Goal: Task Accomplishment & Management: Use online tool/utility

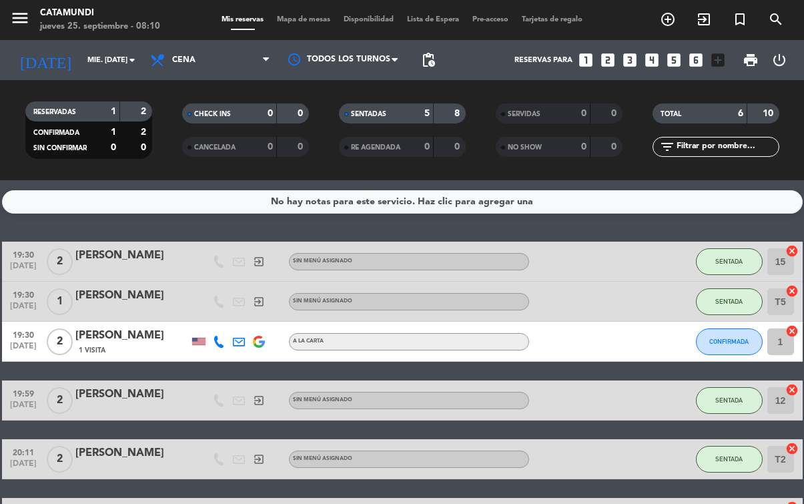
click at [293, 19] on span "Mapa de mesas" at bounding box center [303, 19] width 67 height 7
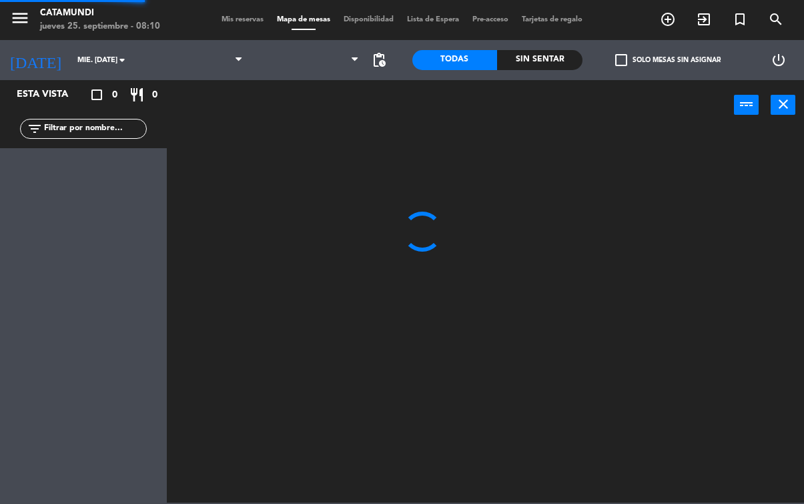
click at [295, 19] on span "Mapa de mesas" at bounding box center [303, 19] width 67 height 7
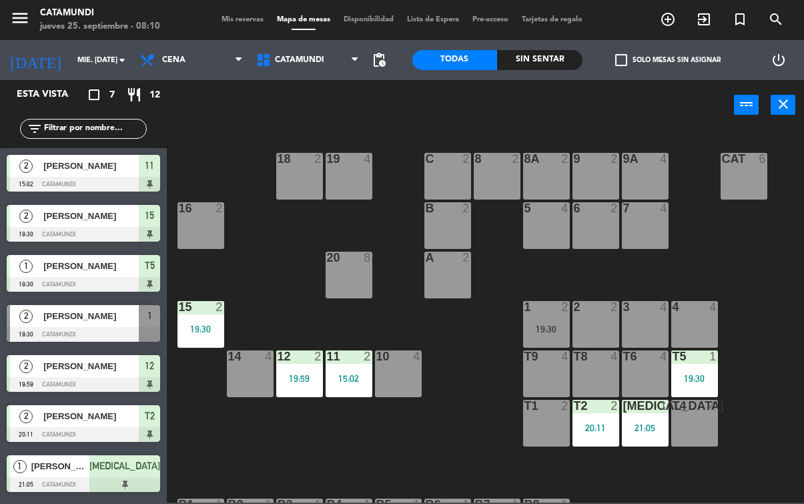
click at [172, 61] on span "Cena" at bounding box center [173, 59] width 23 height 9
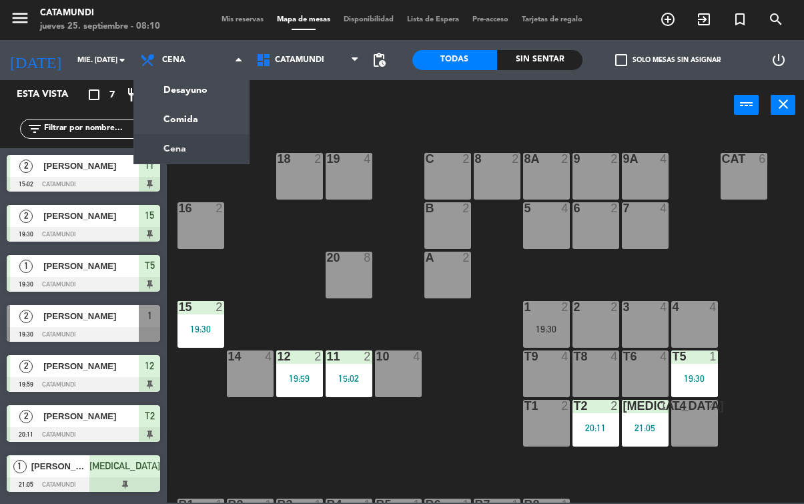
click at [179, 86] on ng-component "menu Catamundi jueves 25. septiembre - 08:10 Mis reservas Mapa de mesas Disponi…" at bounding box center [402, 251] width 804 height 502
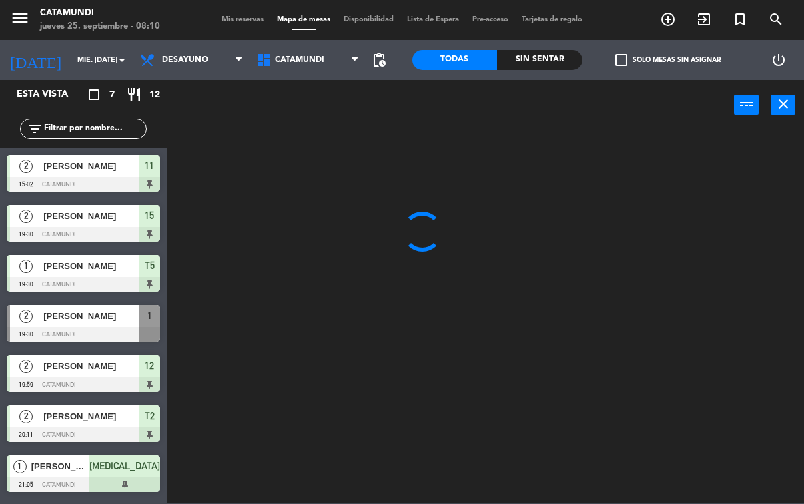
click at [105, 49] on input "mié. [DATE]" at bounding box center [121, 60] width 100 height 22
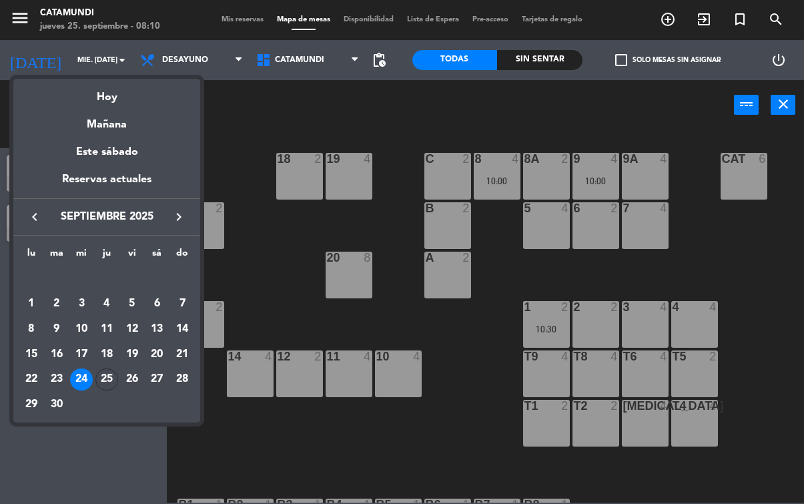
click at [107, 373] on div "25" at bounding box center [106, 379] width 23 height 23
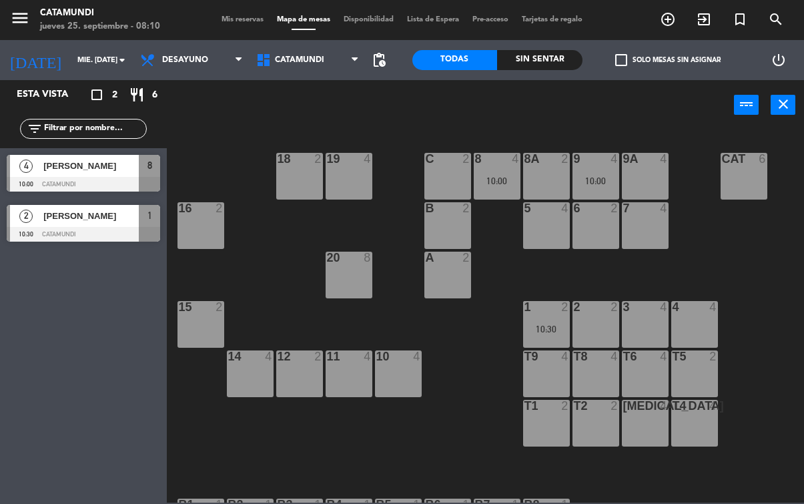
type input "[DEMOGRAPHIC_DATA] [DATE]"
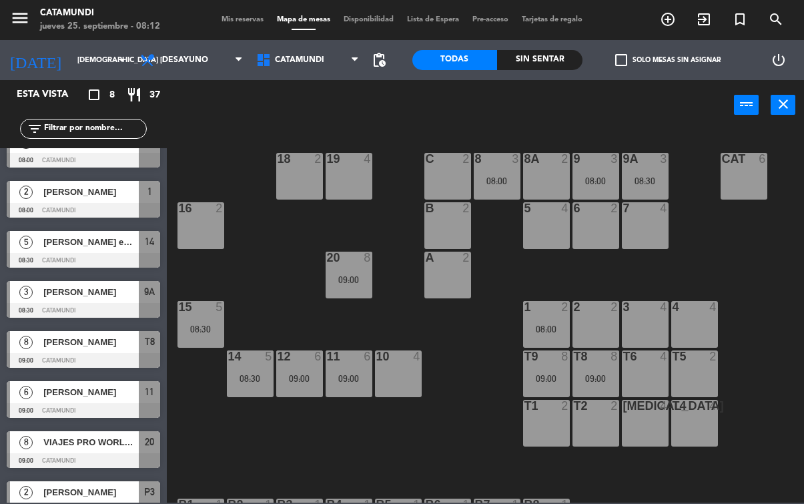
scroll to position [1, 0]
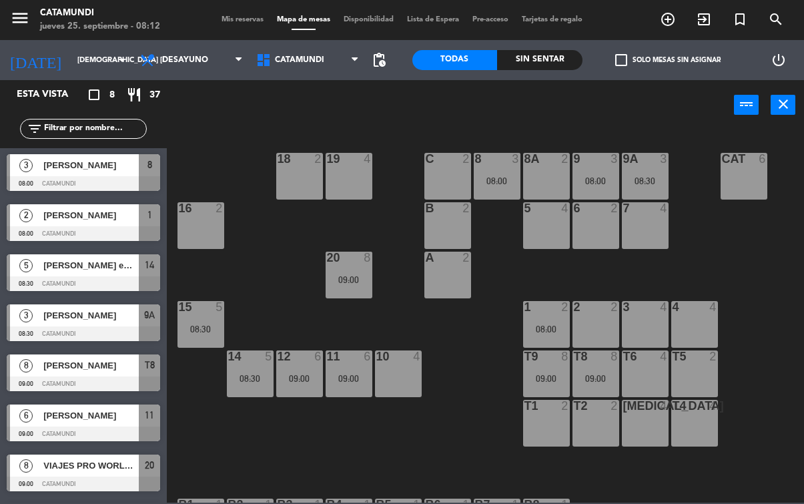
click at [50, 220] on span "[PERSON_NAME]" at bounding box center [90, 215] width 95 height 14
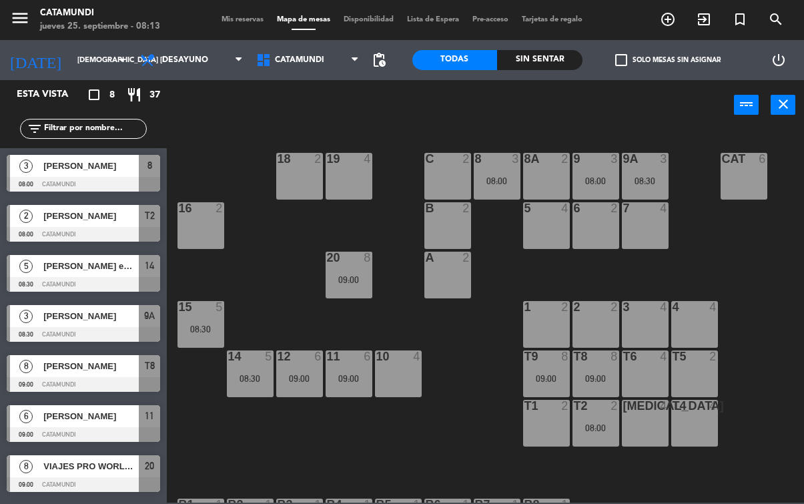
click at [594, 415] on div "T2 2 08:00" at bounding box center [595, 422] width 47 height 47
click at [468, 413] on div "19 4 18 2 9 3 08:00 8 3 08:00 9A 3 08:30 8A 2 C 2 Cat 6 16 2 6 2 5 4 7 4 B 2 20…" at bounding box center [489, 315] width 629 height 373
click at [29, 217] on span "2" at bounding box center [25, 215] width 13 height 13
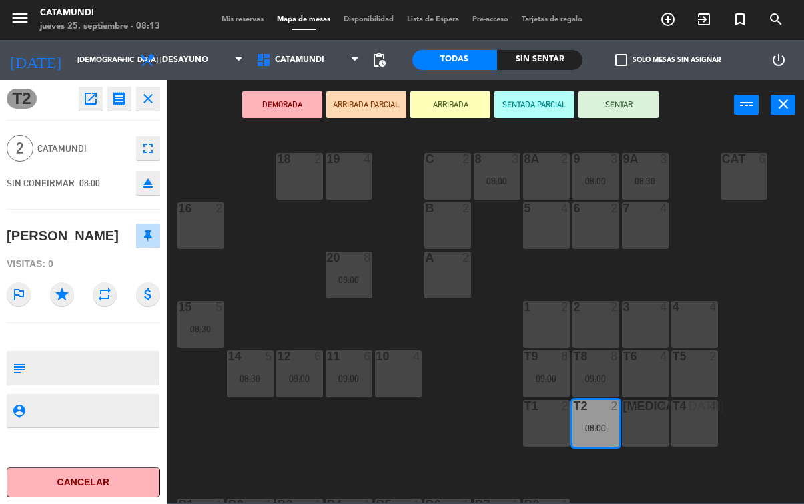
click at [604, 103] on button "SENTAR" at bounding box center [618, 104] width 80 height 27
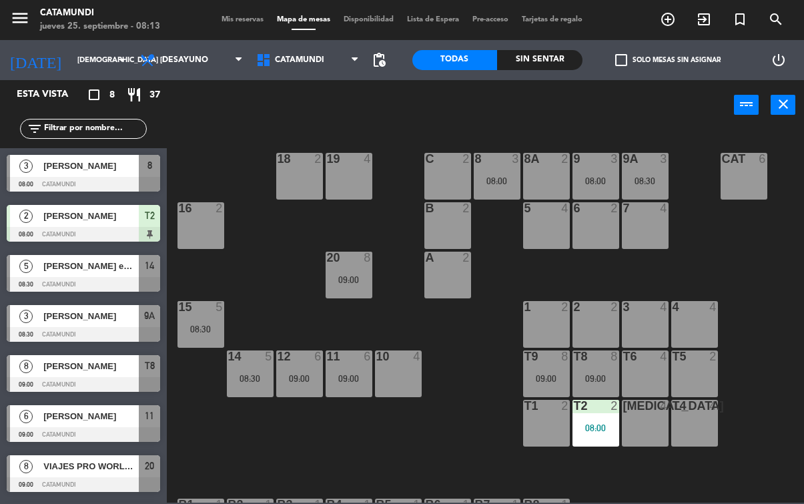
click at [593, 423] on div "08:00" at bounding box center [595, 427] width 47 height 9
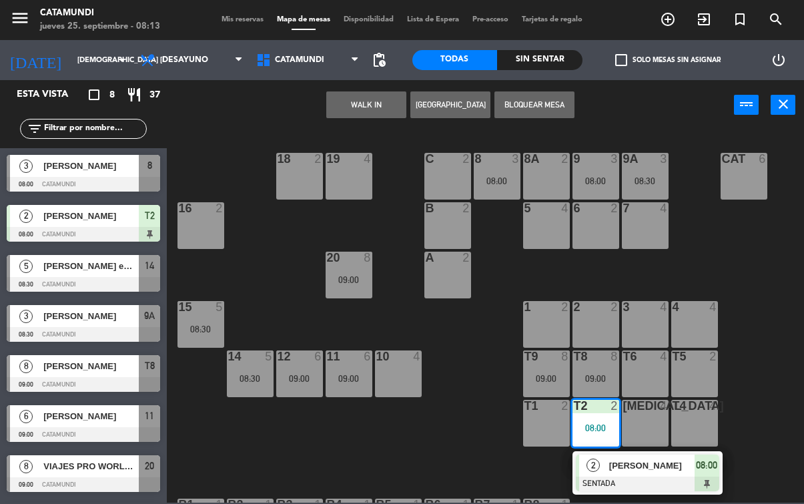
click at [611, 466] on span "[PERSON_NAME]" at bounding box center [651, 465] width 85 height 14
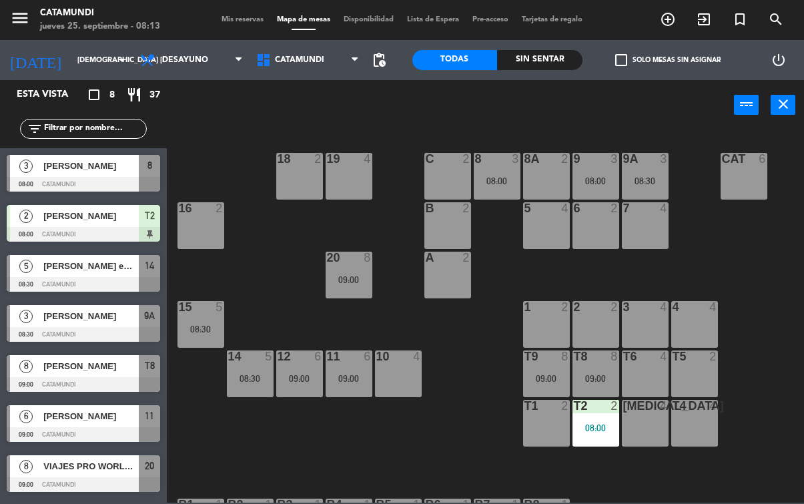
click at [590, 432] on div "08:00" at bounding box center [595, 427] width 47 height 9
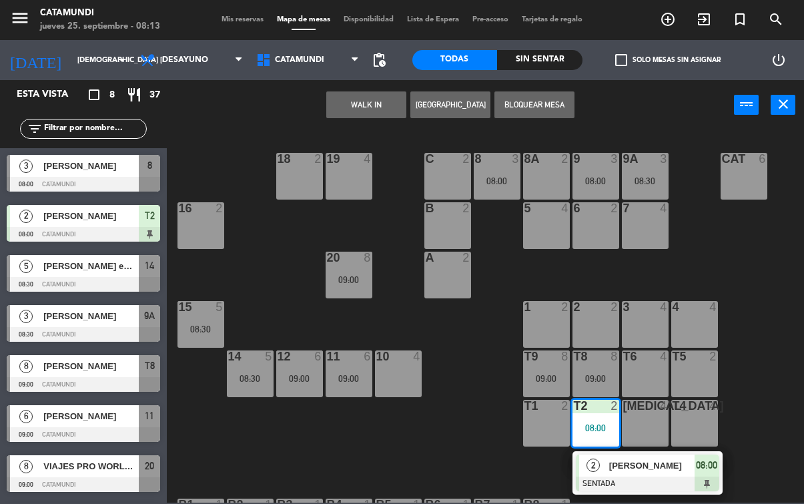
click at [604, 453] on div "2 [PERSON_NAME] SENTADA 08:00" at bounding box center [647, 472] width 150 height 43
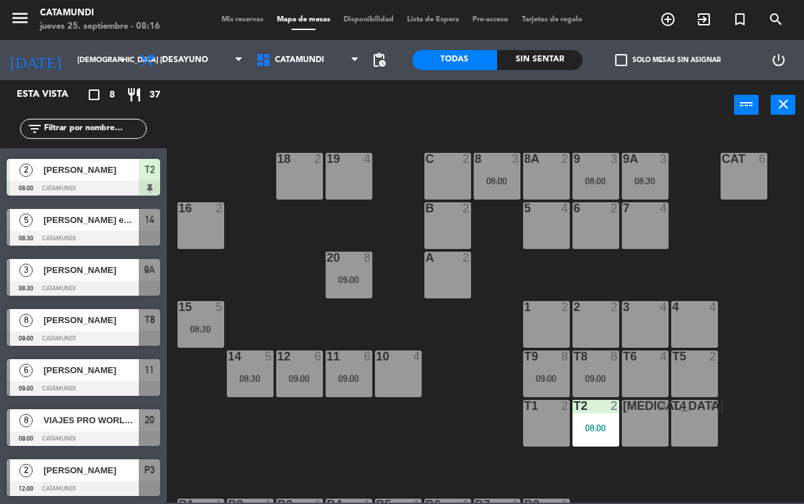
scroll to position [46, 0]
click at [51, 426] on span "VIAJES PRO WORLD [PERSON_NAME]" at bounding box center [90, 420] width 95 height 14
click at [78, 421] on span "VIAJES PRO WORLD [PERSON_NAME]" at bounding box center [90, 420] width 95 height 14
click at [63, 441] on div at bounding box center [83, 438] width 153 height 15
click at [61, 229] on div "[PERSON_NAME] embajada de españa" at bounding box center [90, 220] width 97 height 22
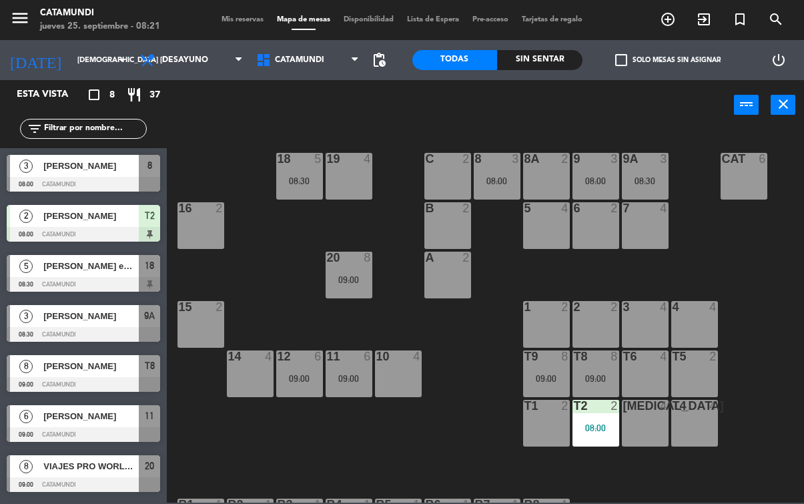
click at [283, 184] on div "08:30" at bounding box center [299, 180] width 47 height 9
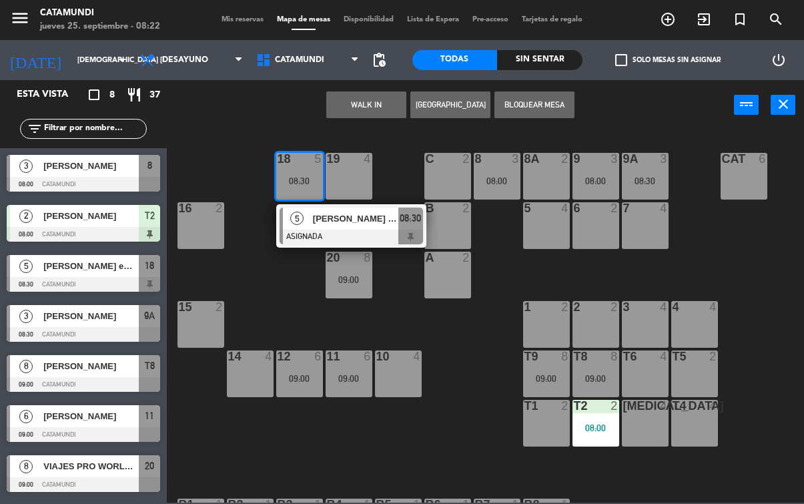
click at [407, 230] on div at bounding box center [350, 236] width 143 height 15
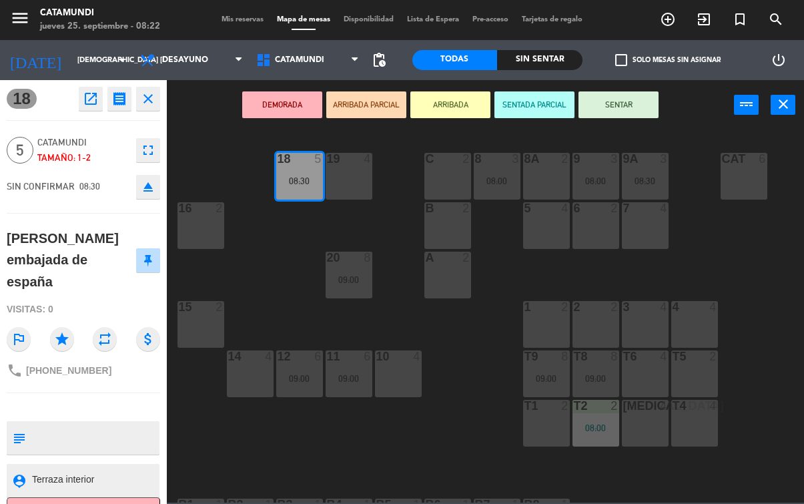
click at [622, 103] on button "SENTAR" at bounding box center [618, 104] width 80 height 27
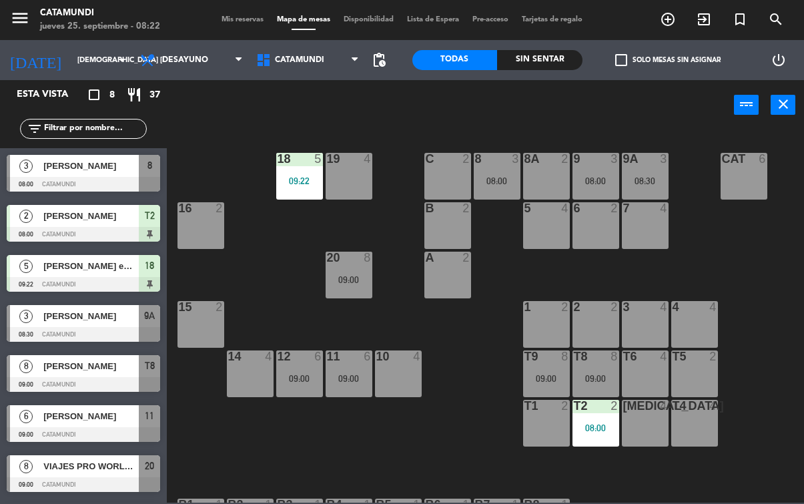
click at [289, 184] on div "09:22" at bounding box center [299, 180] width 47 height 9
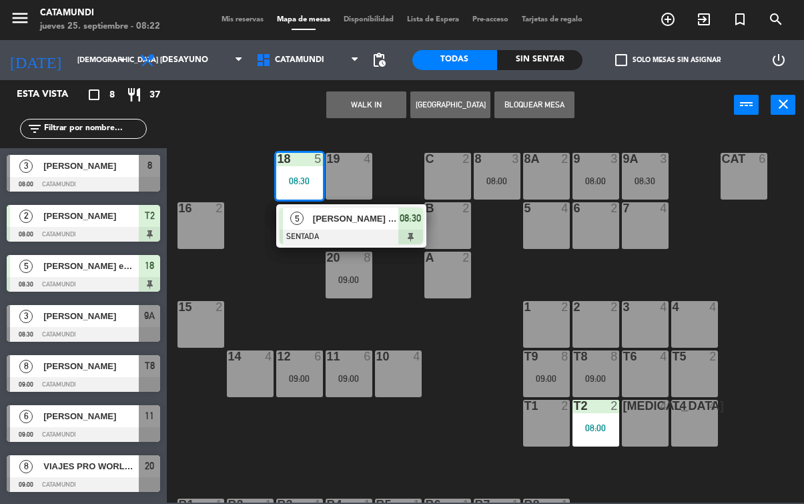
click at [357, 219] on span "[PERSON_NAME] embajada de españa" at bounding box center [355, 218] width 85 height 14
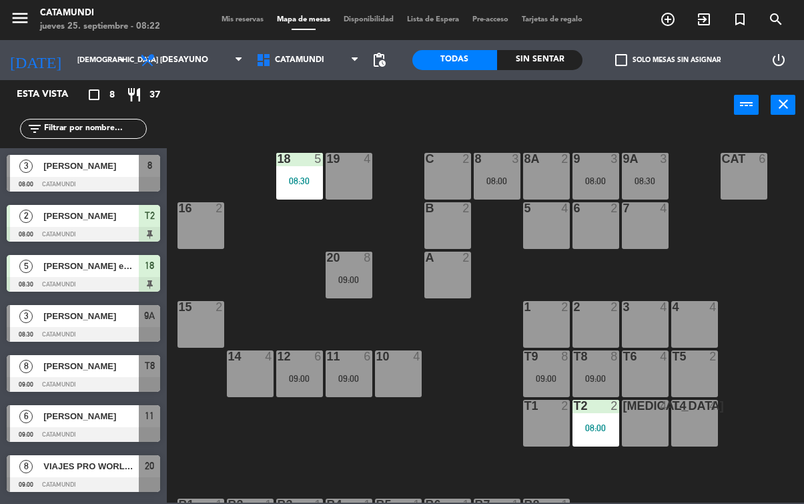
click at [75, 328] on div at bounding box center [83, 334] width 153 height 15
click at [91, 373] on span "[PERSON_NAME]" at bounding box center [90, 366] width 95 height 14
click at [117, 417] on span "[PERSON_NAME]" at bounding box center [90, 416] width 95 height 14
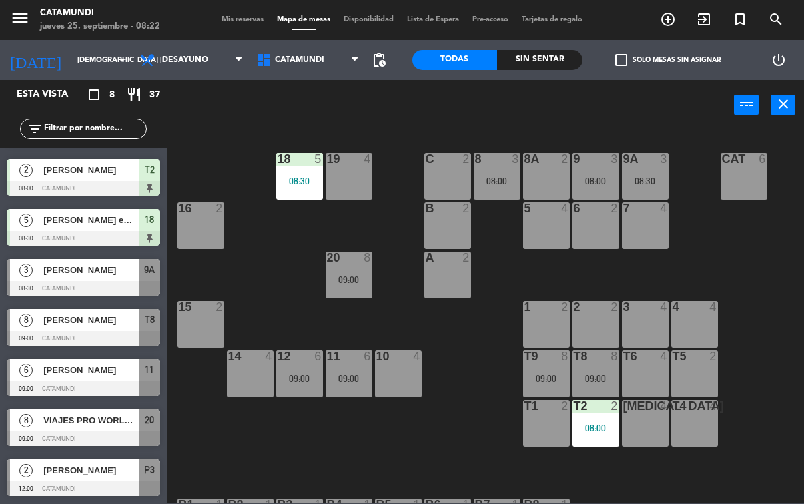
click at [116, 429] on div "VIAJES PRO WORLD [PERSON_NAME]" at bounding box center [90, 420] width 97 height 22
click at [109, 327] on div "[PERSON_NAME]" at bounding box center [90, 320] width 97 height 22
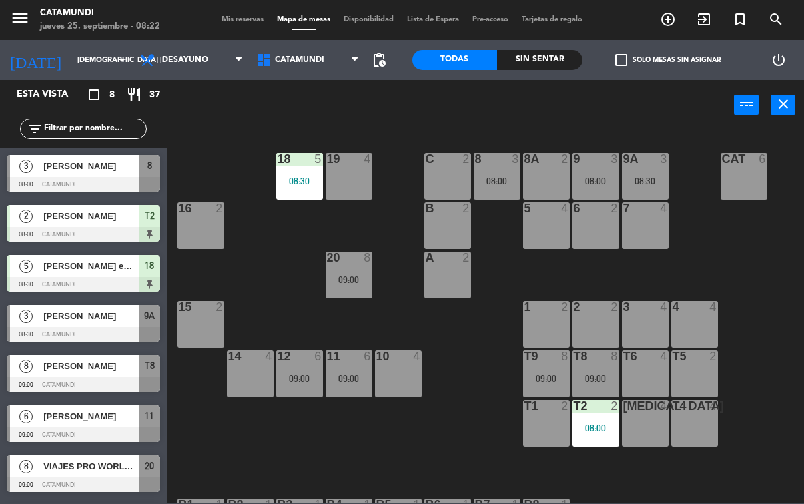
click at [77, 480] on div at bounding box center [83, 484] width 153 height 15
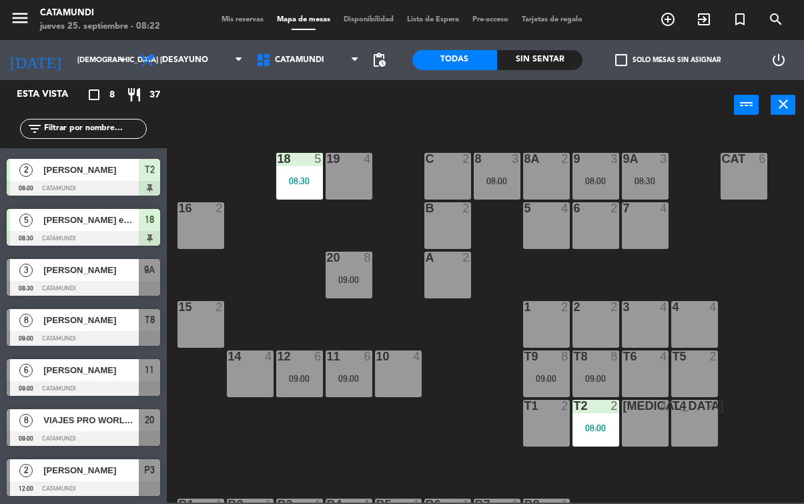
click at [87, 419] on span "VIAJES PRO WORLD [PERSON_NAME]" at bounding box center [90, 420] width 95 height 14
click at [109, 324] on span "[PERSON_NAME]" at bounding box center [90, 320] width 95 height 14
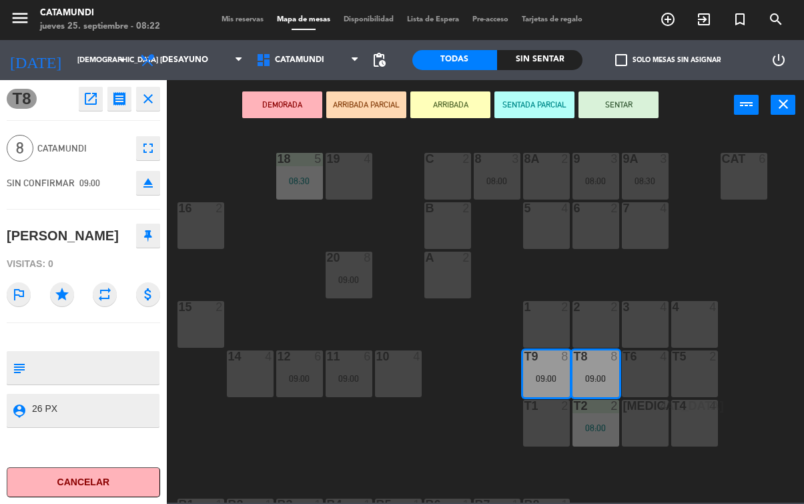
click at [106, 480] on button "Cancelar" at bounding box center [83, 482] width 153 height 30
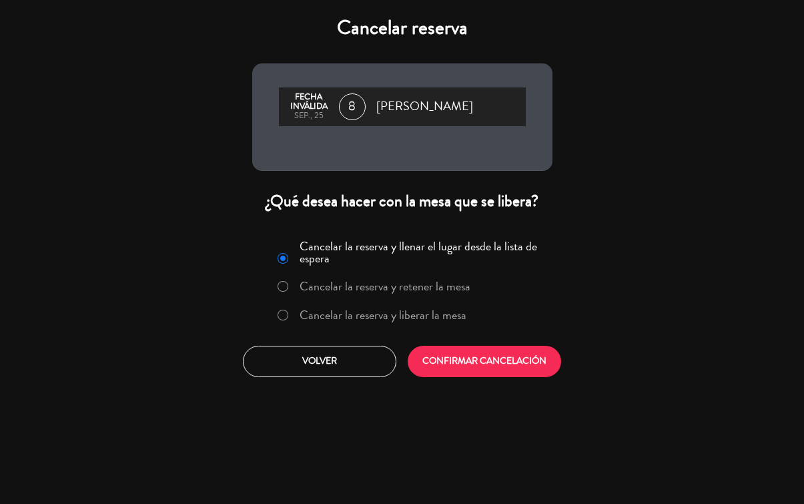
click at [484, 361] on button "CONFIRMAR CANCELACIÓN" at bounding box center [483, 360] width 153 height 31
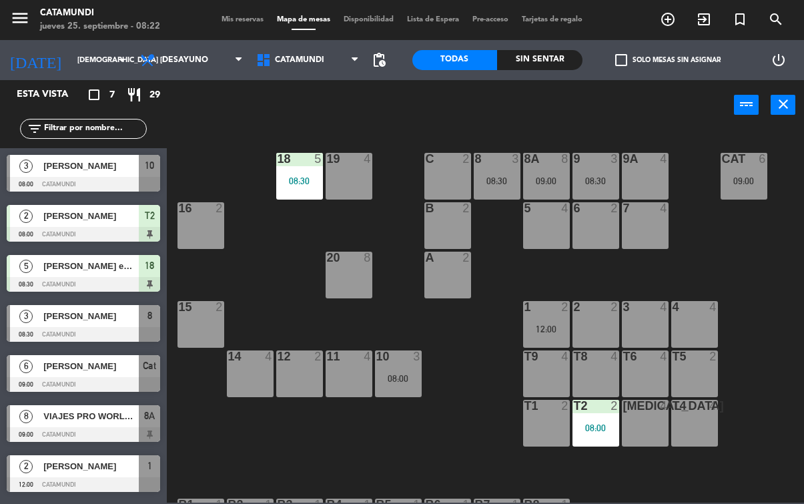
click at [492, 350] on div "19 4 18 5 08:30 9 3 08:30 8 3 08:30 9A 4 8A 8 09:00 C 2 Cat 6 09:00 16 2 6 2 5 …" at bounding box center [489, 315] width 629 height 373
click at [93, 407] on div "VIAJES PRO WORLD [PERSON_NAME]" at bounding box center [90, 416] width 97 height 22
click at [545, 182] on div "09:00" at bounding box center [546, 180] width 47 height 9
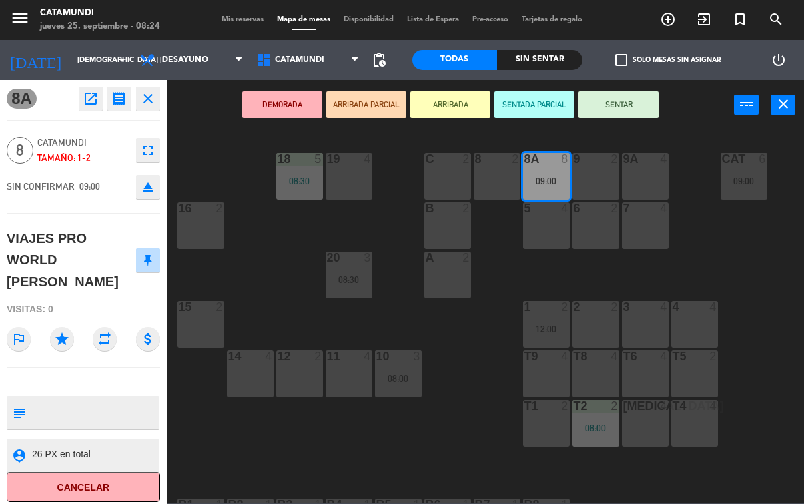
click at [637, 109] on button "SENTAR" at bounding box center [618, 104] width 80 height 27
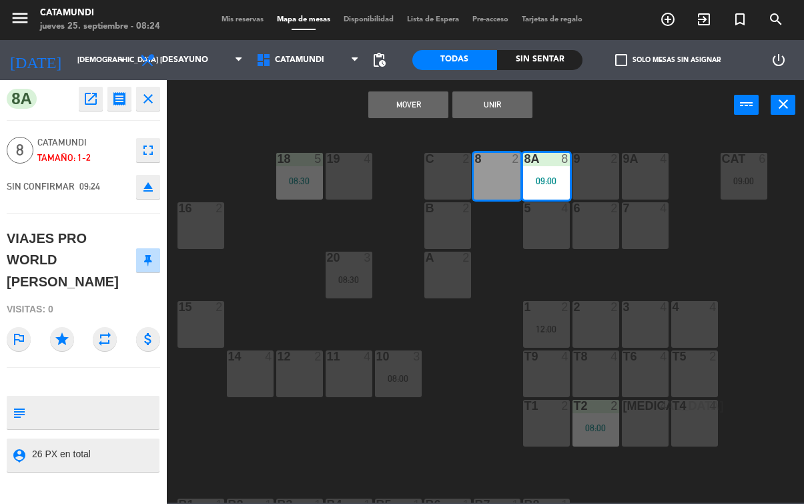
click at [502, 102] on button "Unir" at bounding box center [492, 104] width 80 height 27
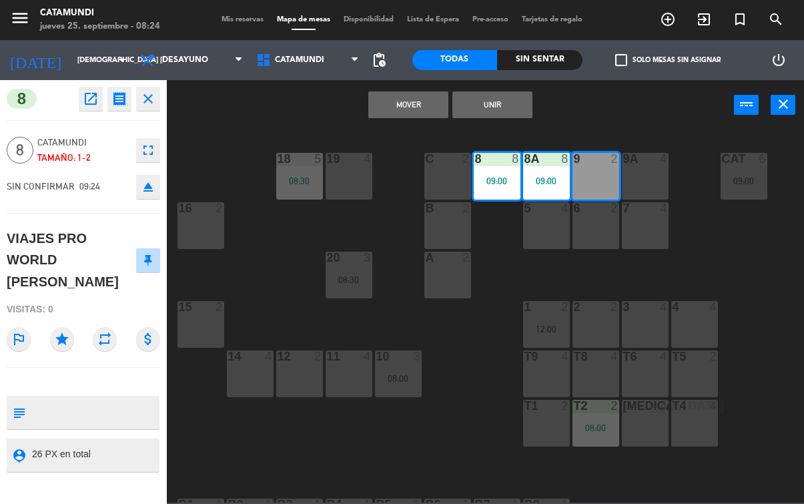
click at [517, 113] on button "Unir" at bounding box center [492, 104] width 80 height 27
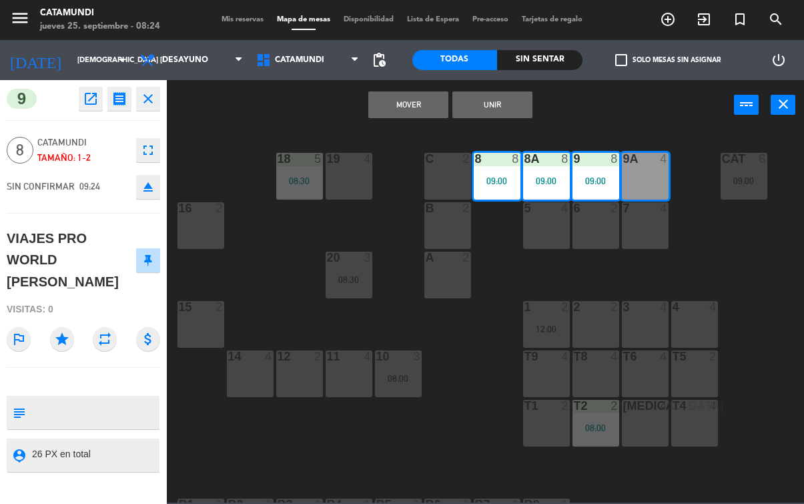
click at [508, 109] on button "Unir" at bounding box center [492, 104] width 80 height 27
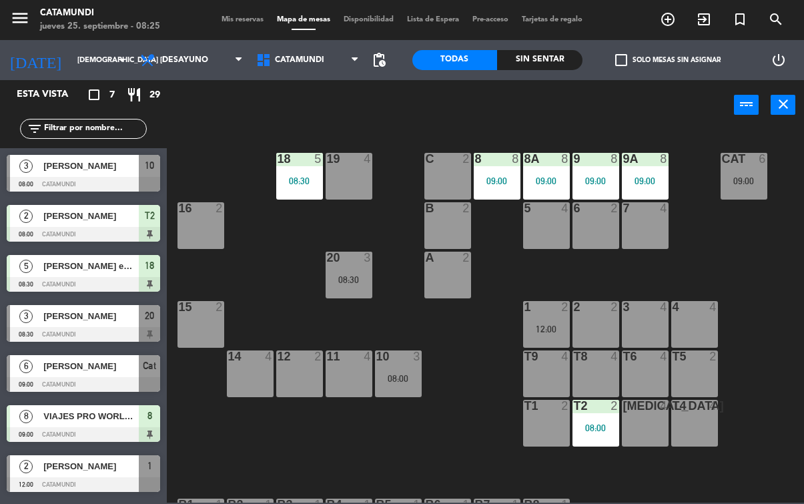
click at [299, 369] on div "12 2" at bounding box center [299, 373] width 47 height 47
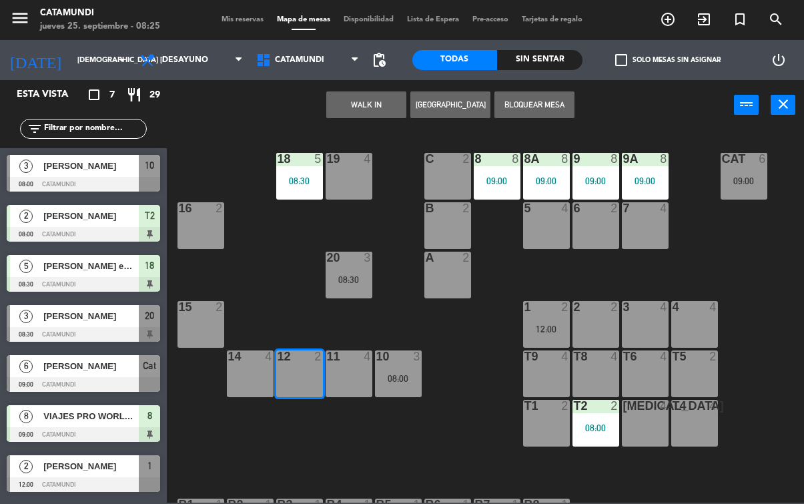
click at [365, 99] on button "WALK IN" at bounding box center [366, 104] width 80 height 27
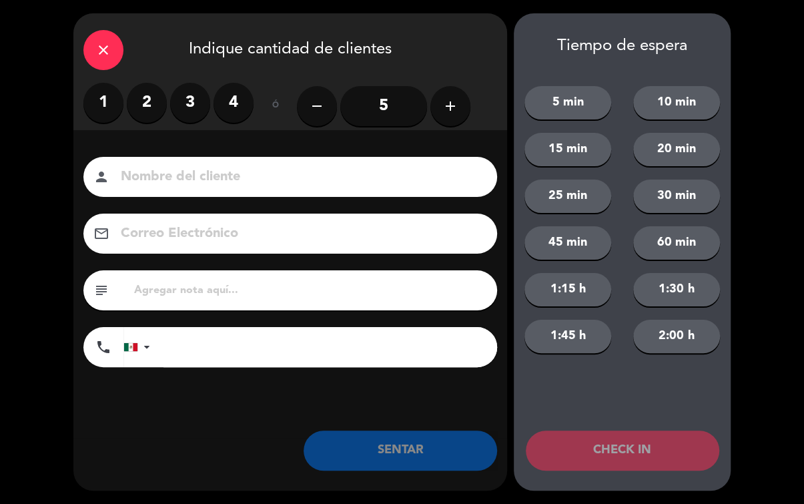
click at [149, 94] on label "2" at bounding box center [147, 103] width 40 height 40
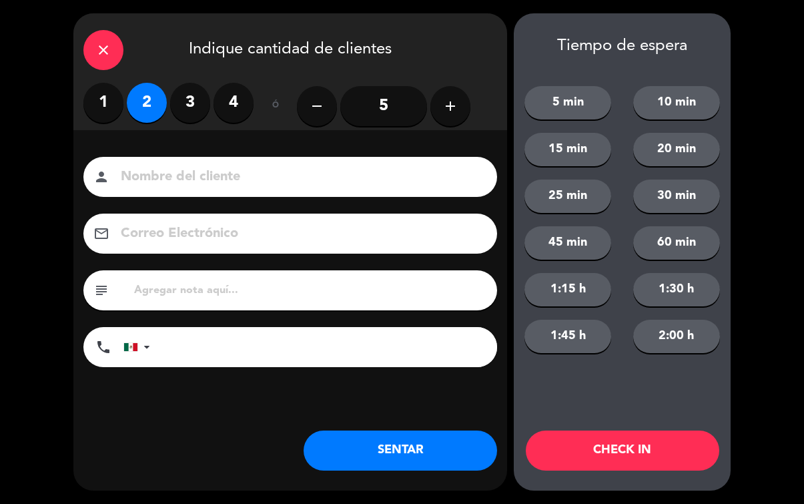
click at [374, 458] on button "SENTAR" at bounding box center [399, 450] width 193 height 40
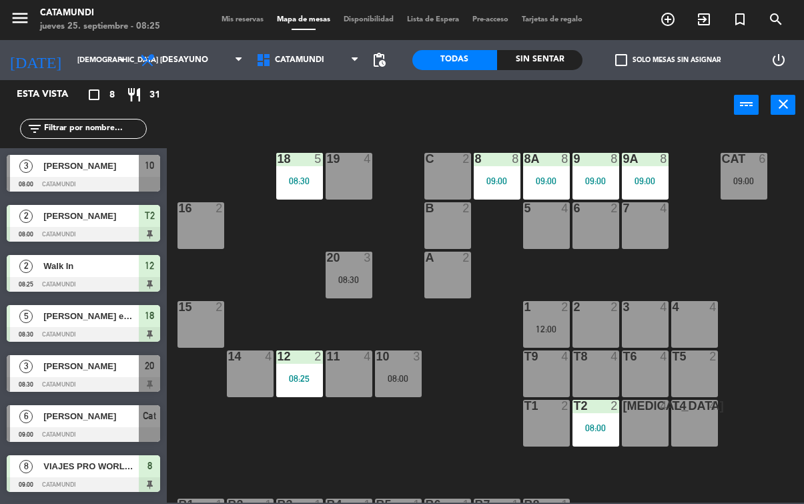
click at [546, 53] on div "Sin sentar" at bounding box center [539, 60] width 85 height 20
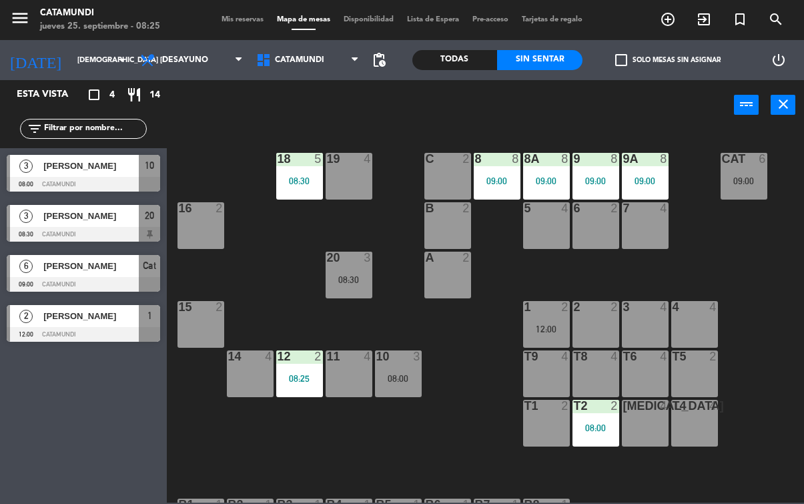
click at [445, 59] on div "Todas" at bounding box center [454, 60] width 85 height 20
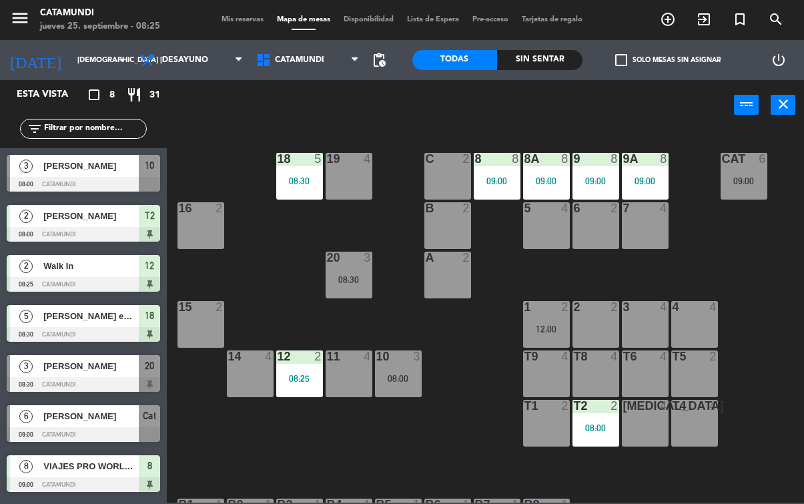
click at [398, 492] on div "19 4 18 5 08:30 9 8 09:00 8 8 09:00 9A 8 09:00 8A 8 09:00 C 2 Cat 6 09:00 16 2 …" at bounding box center [489, 315] width 629 height 373
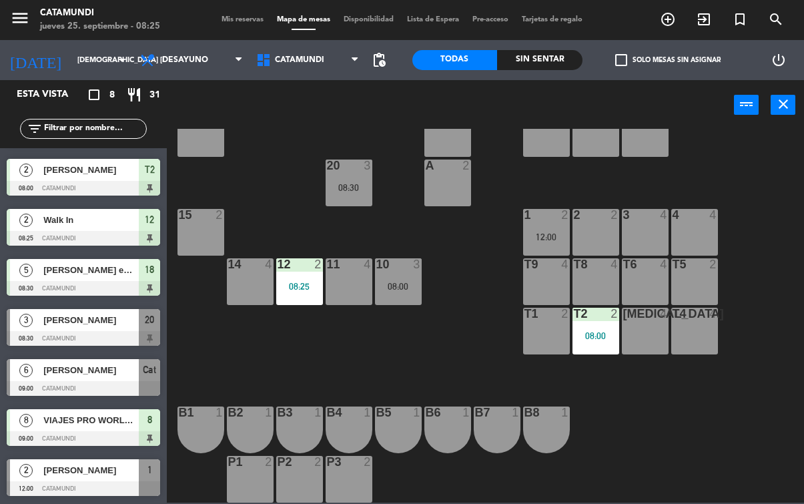
scroll to position [46, 0]
click at [117, 376] on span "[PERSON_NAME]" at bounding box center [90, 370] width 95 height 14
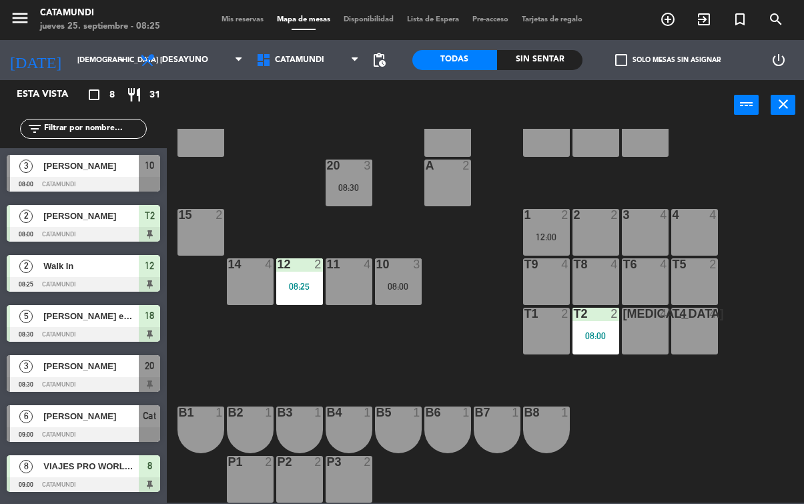
click at [102, 467] on span "VIAJES PRO WORLD [PERSON_NAME]" at bounding box center [90, 466] width 95 height 14
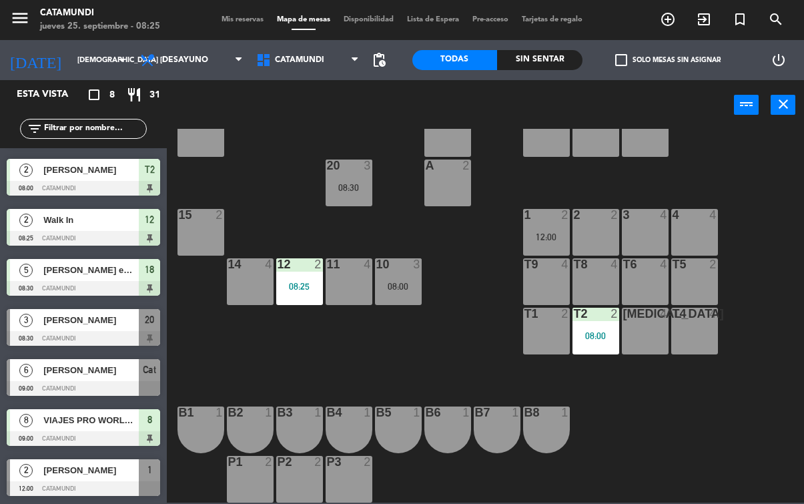
click at [104, 184] on div at bounding box center [83, 188] width 153 height 15
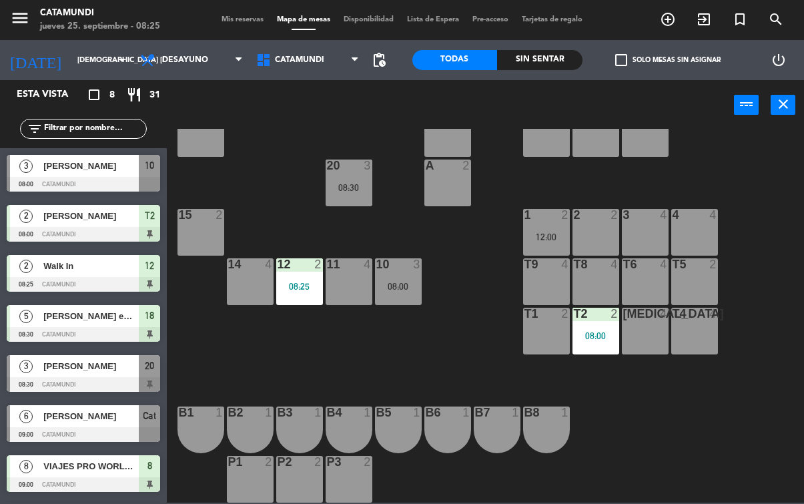
click at [121, 177] on div at bounding box center [83, 184] width 153 height 15
click at [123, 387] on div at bounding box center [83, 384] width 153 height 15
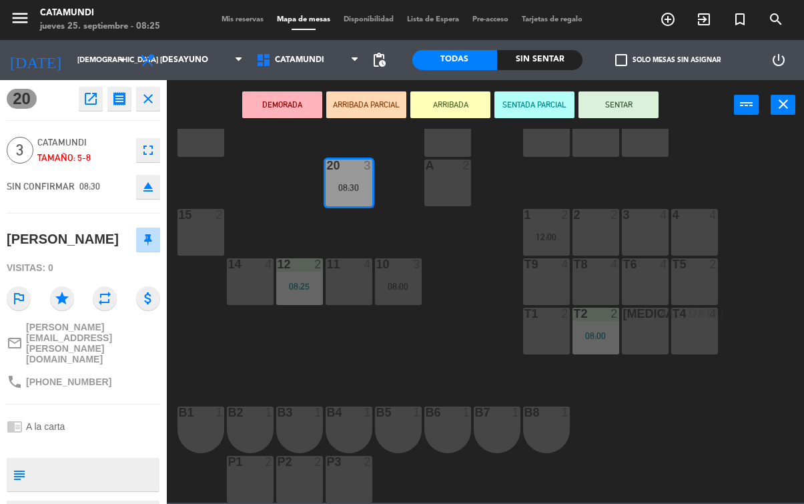
click at [135, 369] on div "phone [PHONE_NUMBER]" at bounding box center [83, 381] width 153 height 25
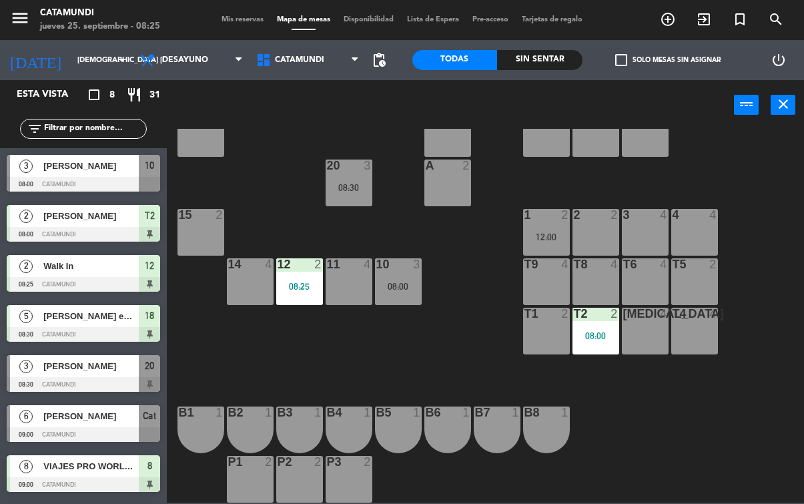
click at [127, 422] on span "[PERSON_NAME]" at bounding box center [90, 416] width 95 height 14
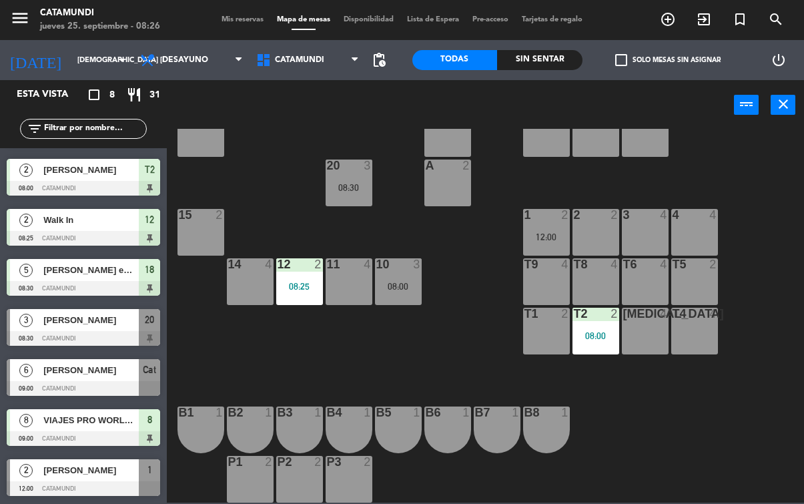
click at [126, 468] on span "[PERSON_NAME]" at bounding box center [90, 470] width 95 height 14
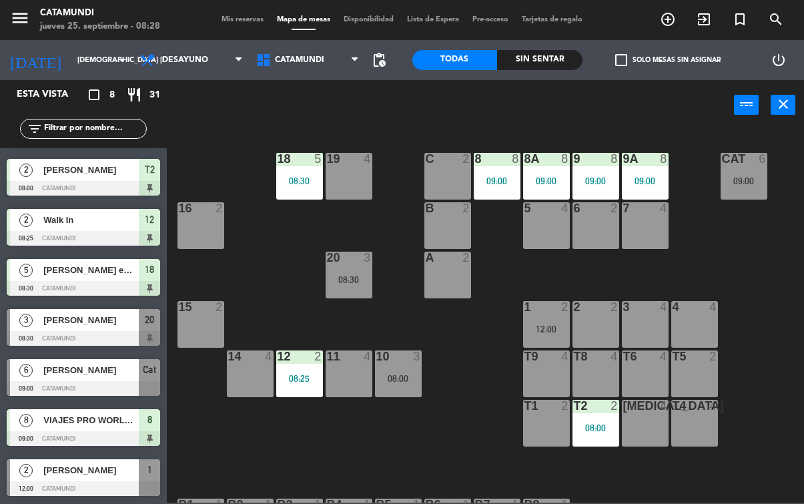
scroll to position [0, 0]
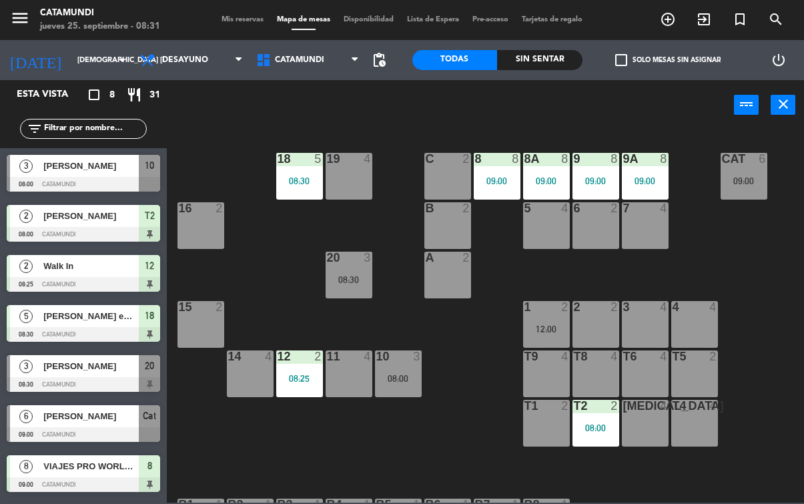
click at [558, 51] on div "Sin sentar" at bounding box center [539, 60] width 85 height 20
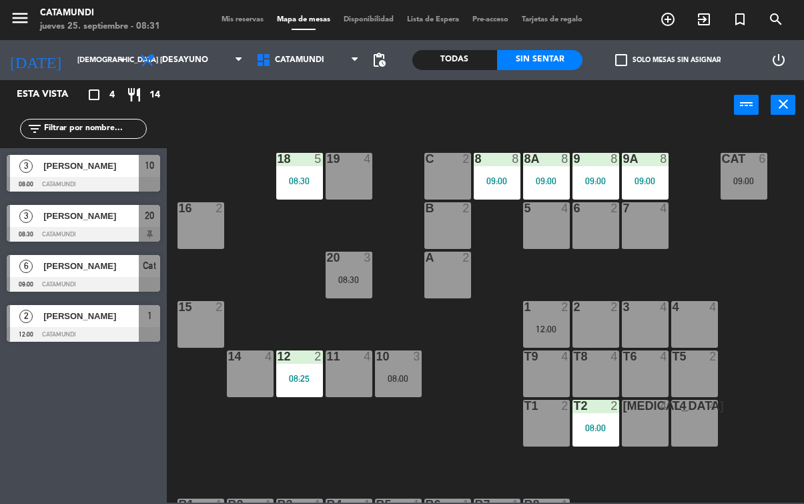
click at [117, 225] on div "[PERSON_NAME]" at bounding box center [90, 216] width 97 height 22
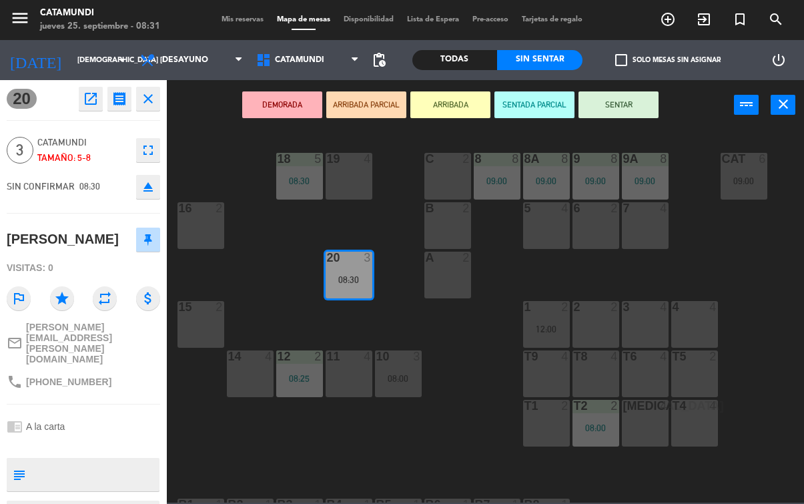
click at [377, 498] on div "B5" at bounding box center [376, 504] width 1 height 12
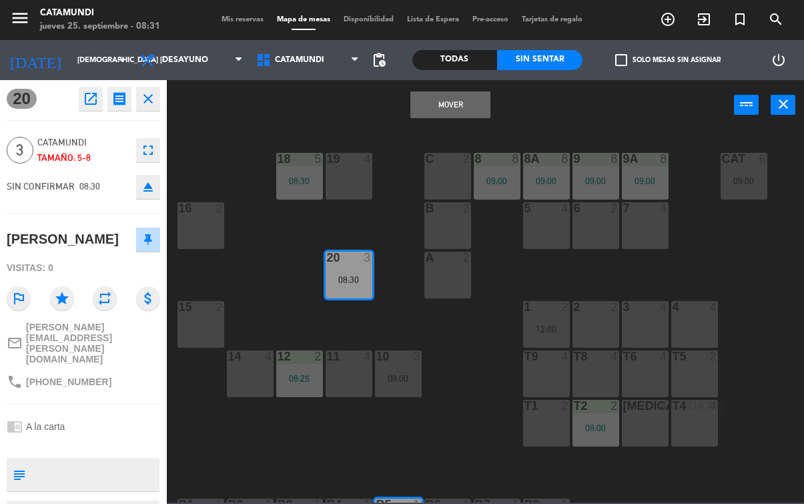
click at [714, 435] on div "t4 4" at bounding box center [694, 422] width 47 height 47
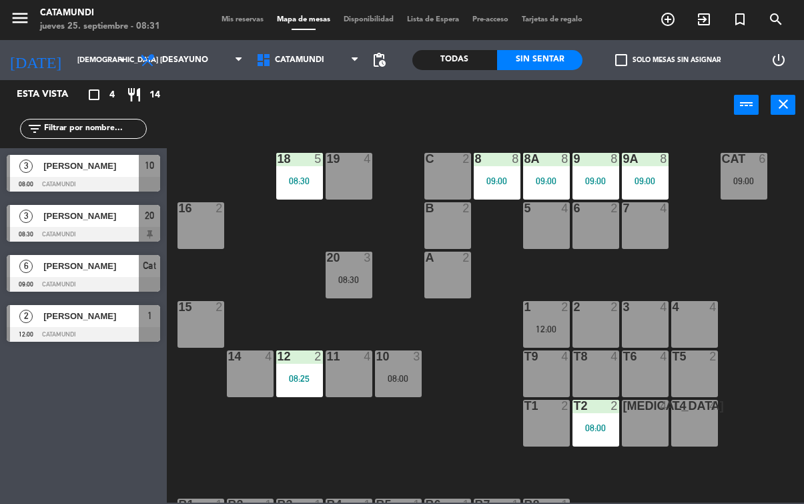
click at [245, 385] on div "14 4" at bounding box center [250, 373] width 47 height 47
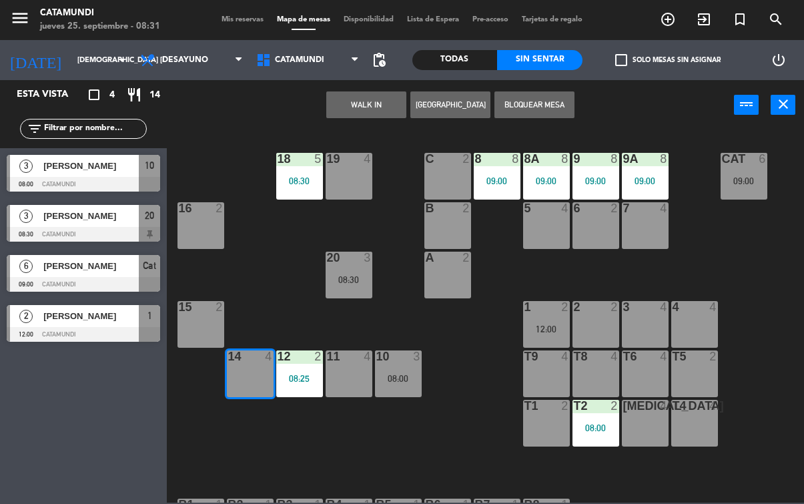
click at [361, 97] on button "WALK IN" at bounding box center [366, 104] width 80 height 27
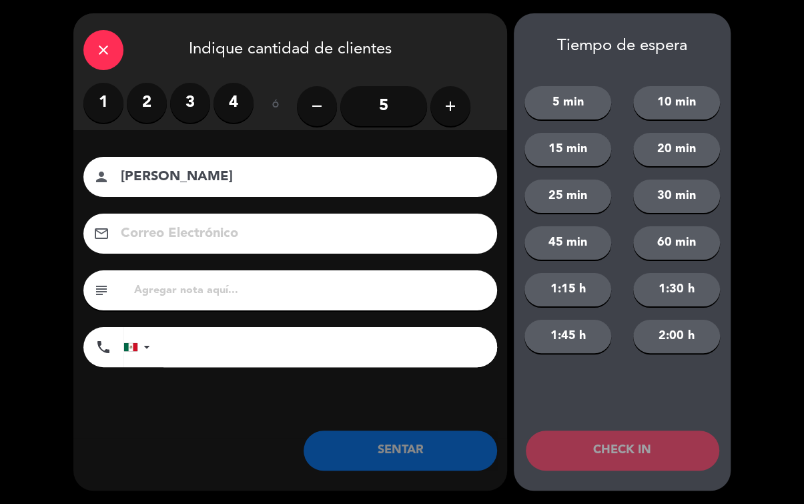
type input "[PERSON_NAME]"
click at [159, 111] on label "2" at bounding box center [147, 103] width 40 height 40
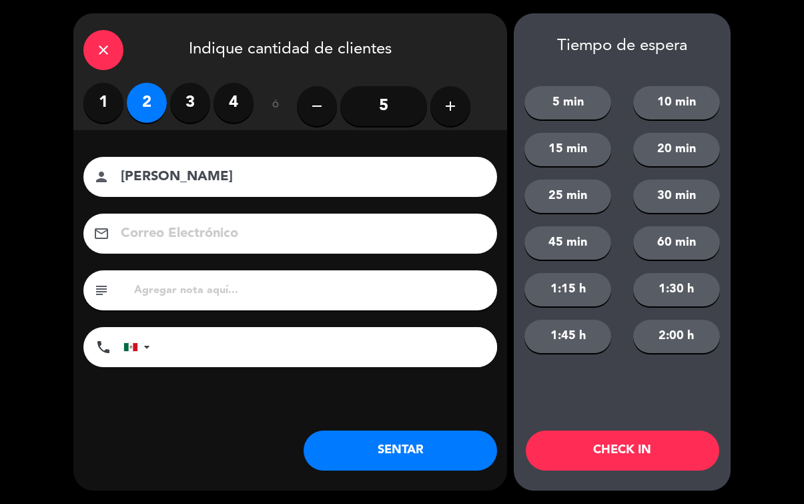
click at [197, 104] on label "3" at bounding box center [190, 103] width 40 height 40
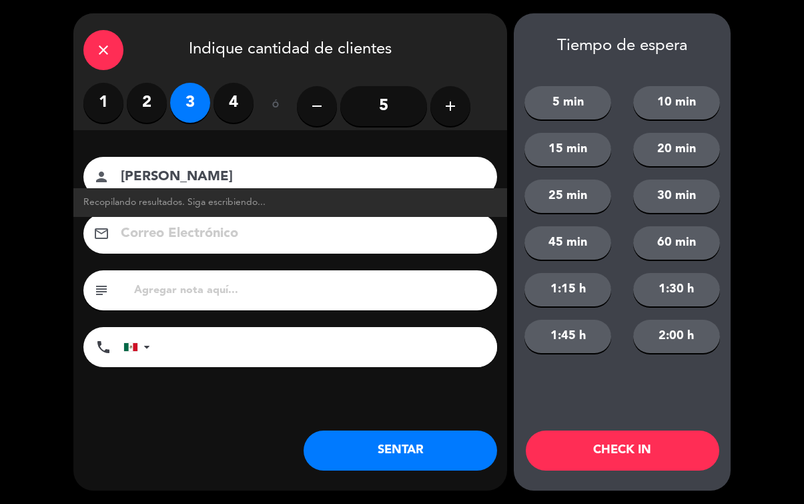
click at [427, 439] on button "SENTAR" at bounding box center [399, 450] width 193 height 40
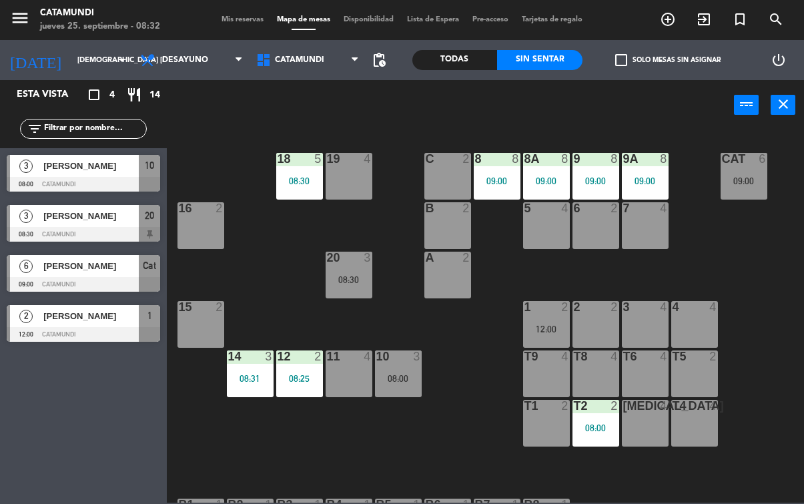
click at [123, 227] on div at bounding box center [83, 234] width 153 height 15
click at [427, 67] on div "Todas" at bounding box center [454, 60] width 85 height 20
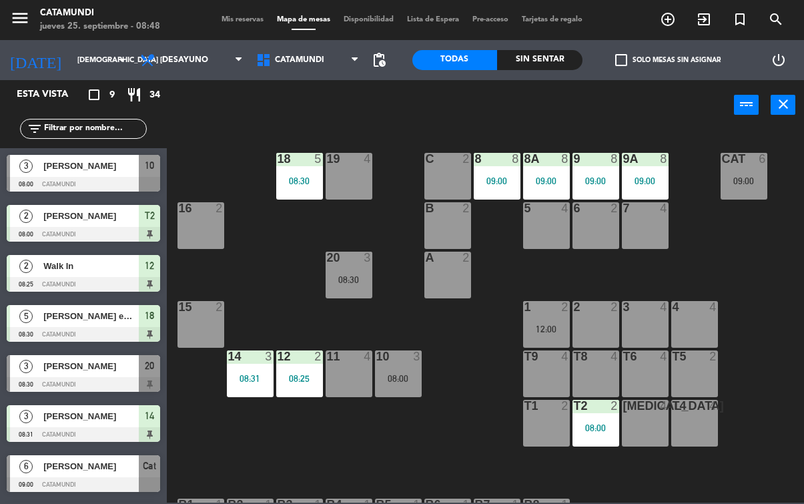
click at [622, 368] on div "T6 4" at bounding box center [645, 373] width 47 height 47
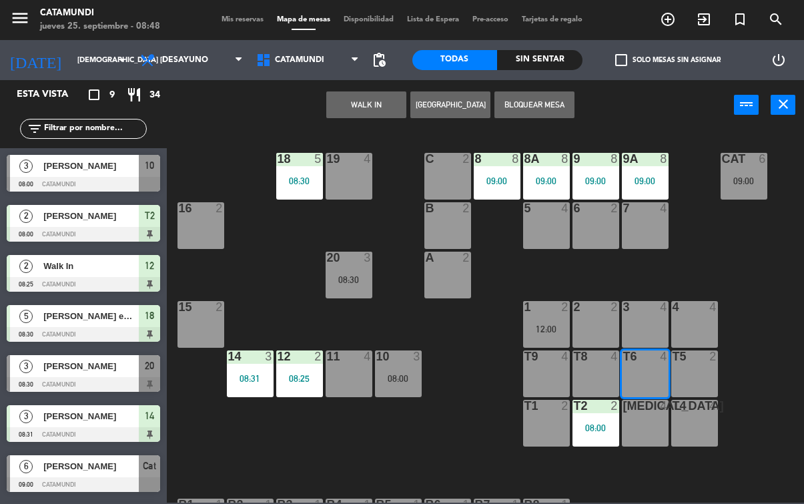
click at [365, 109] on button "WALK IN" at bounding box center [366, 104] width 80 height 27
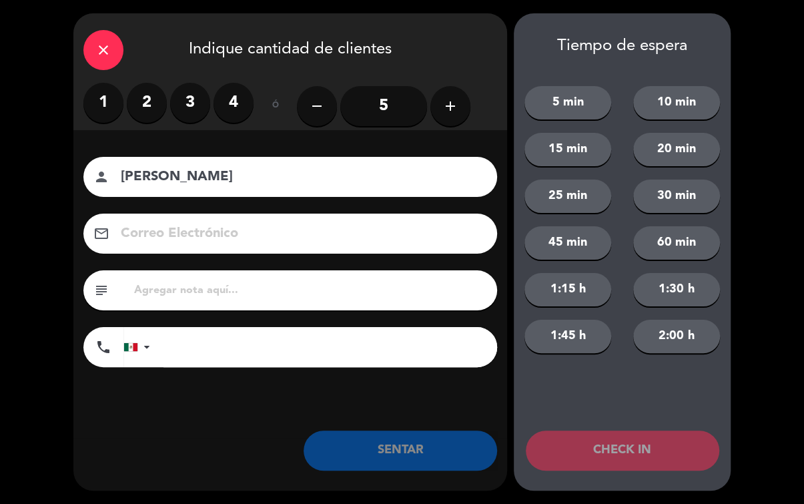
type input "[PERSON_NAME]"
click at [156, 107] on label "2" at bounding box center [147, 103] width 40 height 40
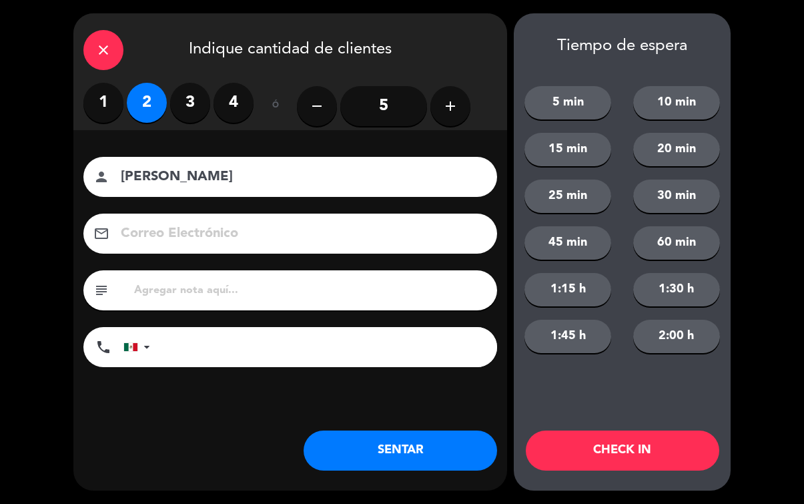
click at [426, 454] on button "SENTAR" at bounding box center [399, 450] width 193 height 40
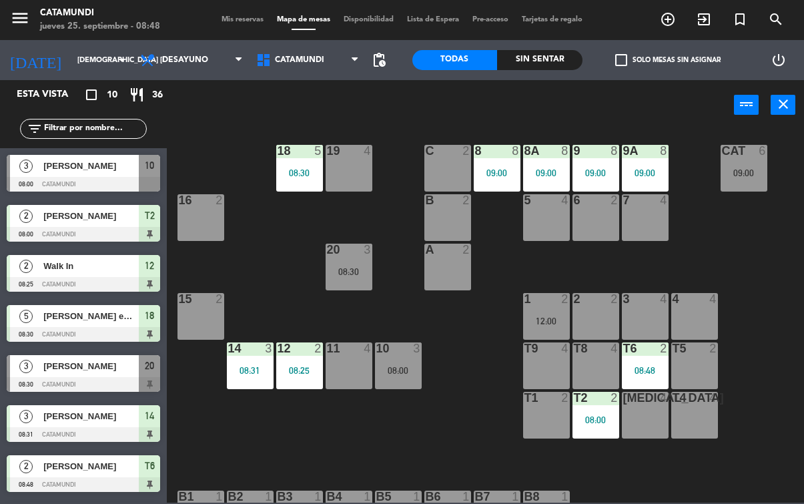
scroll to position [12, 0]
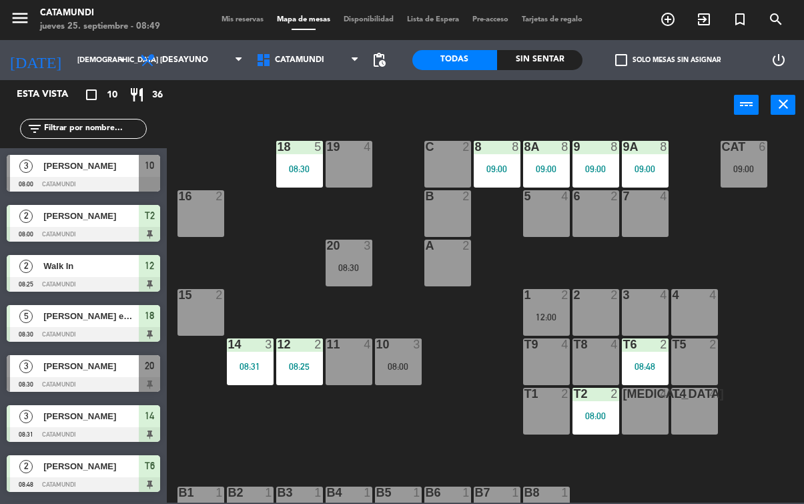
click at [201, 208] on div "16 2" at bounding box center [200, 213] width 47 height 47
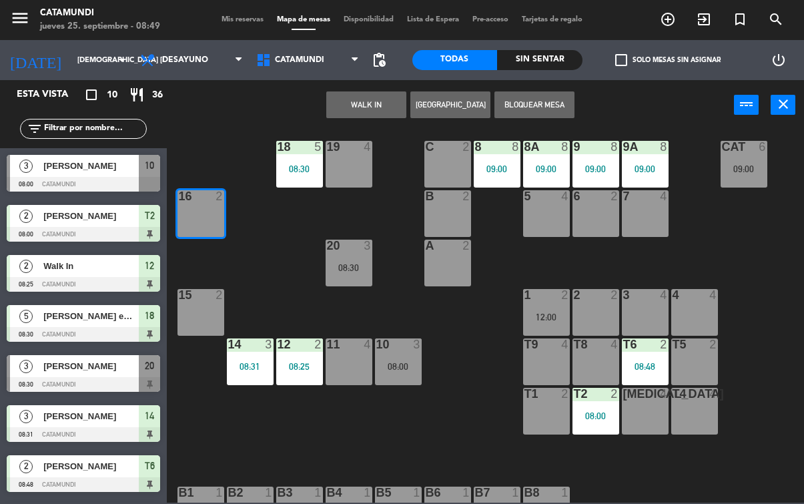
click at [358, 109] on button "WALK IN" at bounding box center [366, 104] width 80 height 27
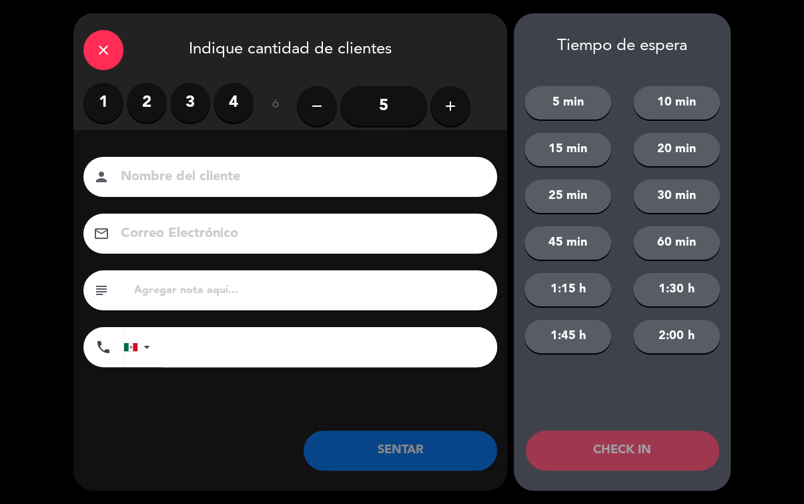
click at [150, 101] on label "2" at bounding box center [147, 103] width 40 height 40
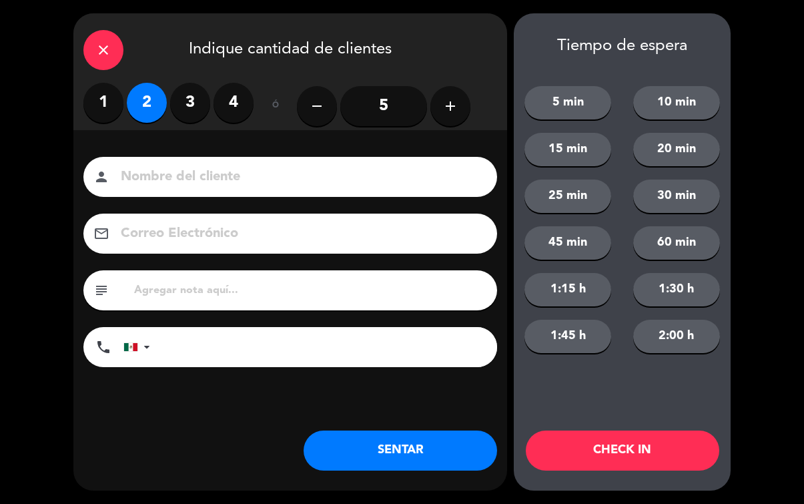
click at [373, 453] on button "SENTAR" at bounding box center [399, 450] width 193 height 40
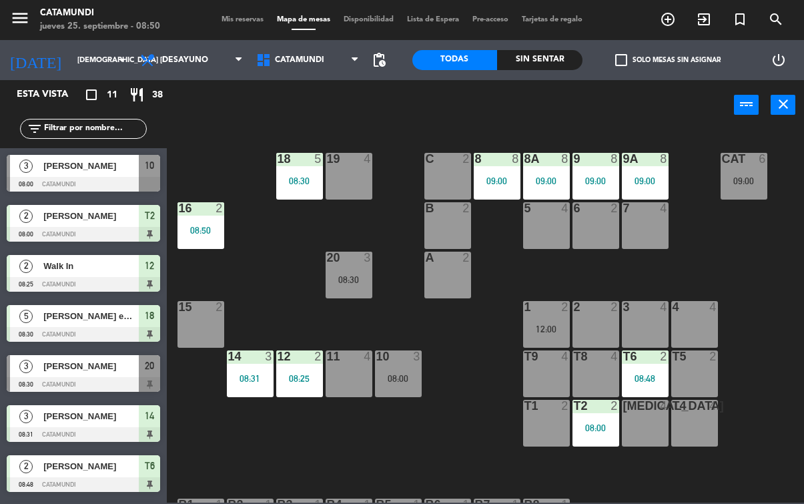
scroll to position [0, 0]
click at [682, 28] on span "add_circle_outline" at bounding box center [668, 19] width 36 height 23
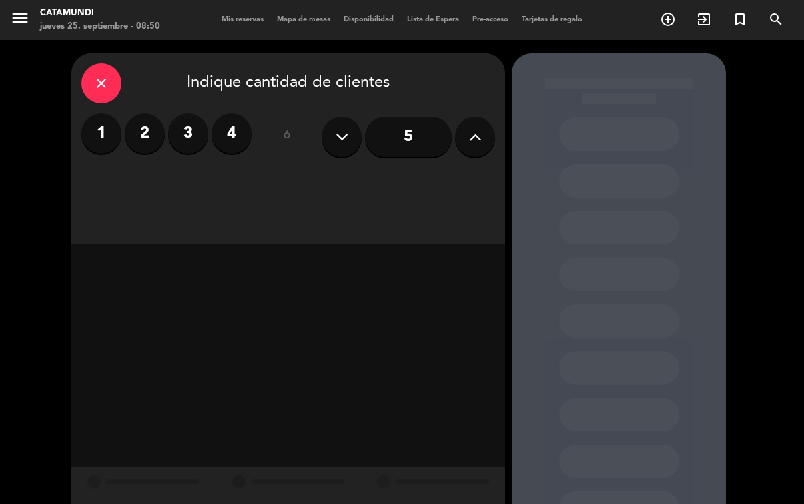
click at [157, 139] on label "2" at bounding box center [145, 133] width 40 height 40
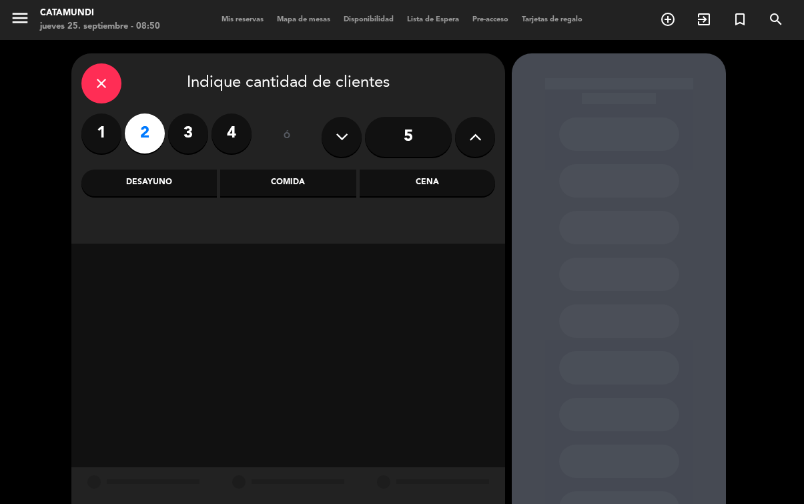
click at [95, 90] on icon "close" at bounding box center [101, 83] width 16 height 16
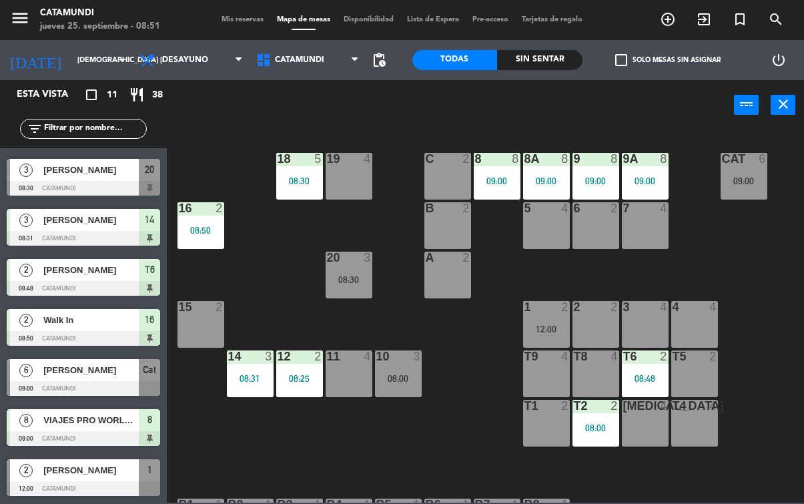
scroll to position [196, 0]
click at [41, 372] on div "6" at bounding box center [26, 370] width 32 height 22
click at [552, 51] on div "Sin sentar" at bounding box center [539, 60] width 85 height 20
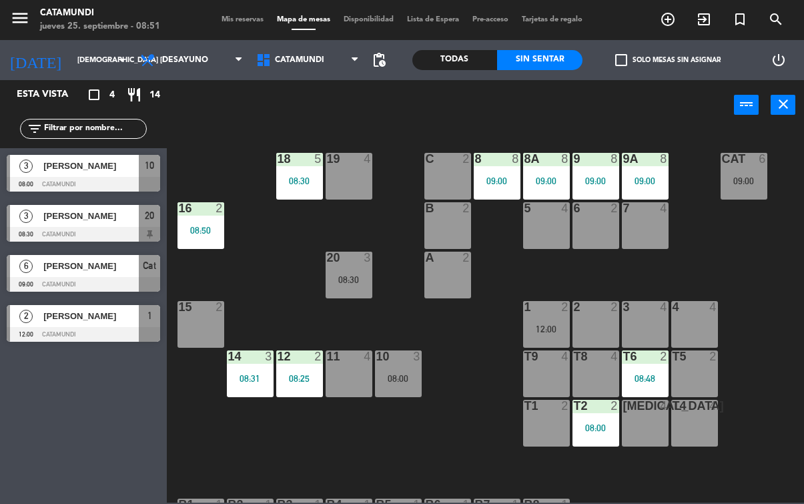
click at [59, 265] on span "[PERSON_NAME]" at bounding box center [90, 266] width 95 height 14
click at [394, 387] on div "10 6 09:00" at bounding box center [398, 373] width 47 height 47
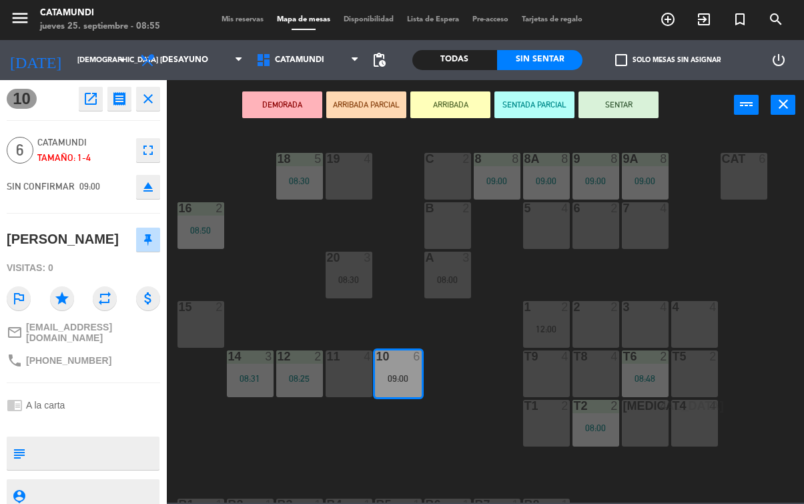
click at [632, 105] on button "SENTAR" at bounding box center [618, 104] width 80 height 27
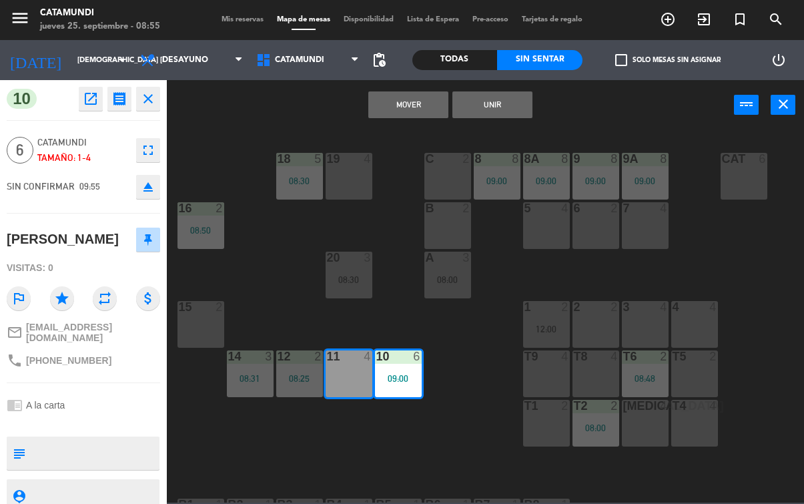
click at [492, 99] on button "Unir" at bounding box center [492, 104] width 80 height 27
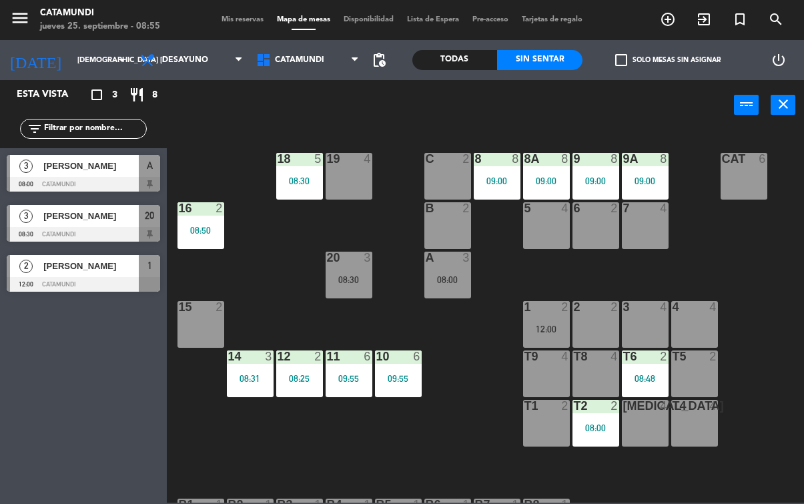
click at [298, 377] on div "08:25" at bounding box center [299, 377] width 47 height 9
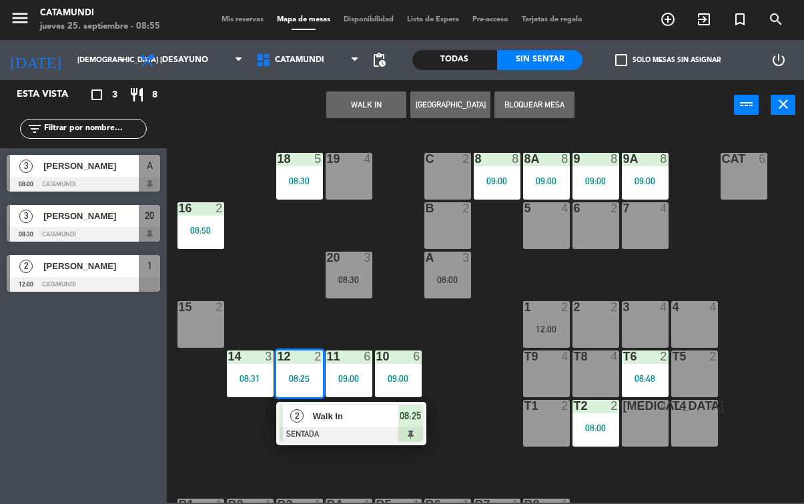
click at [417, 421] on span "08:25" at bounding box center [409, 415] width 21 height 16
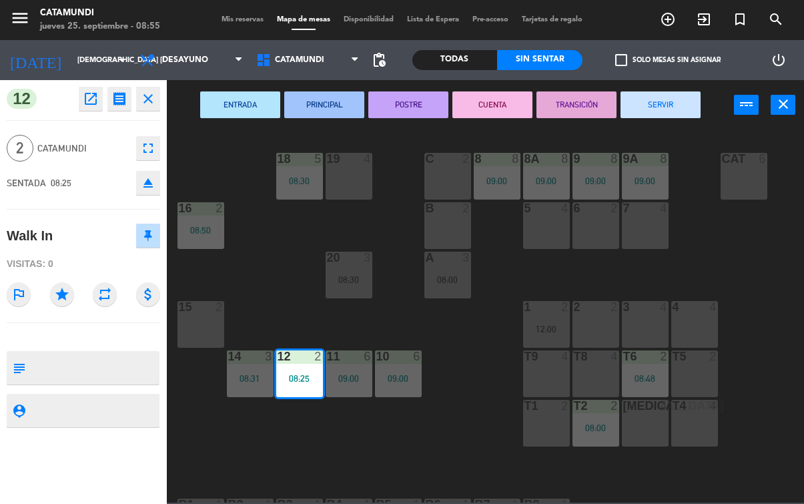
click at [317, 109] on button "PRINCIPAL" at bounding box center [324, 104] width 80 height 27
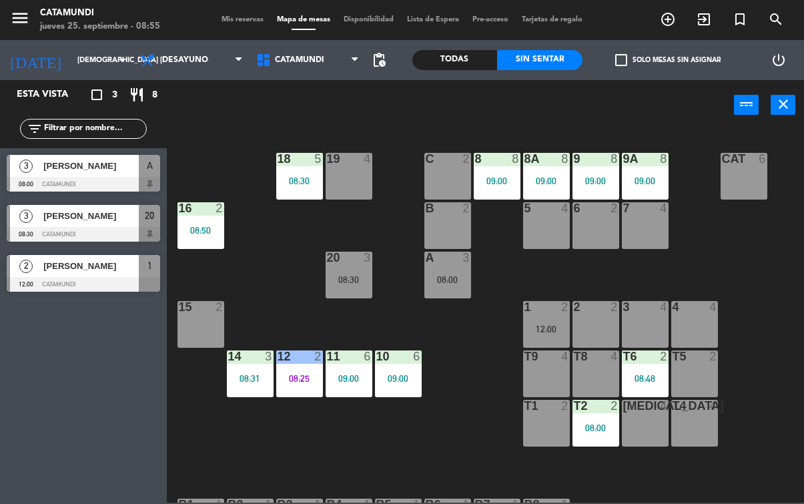
click at [266, 373] on div "08:31" at bounding box center [250, 378] width 47 height 10
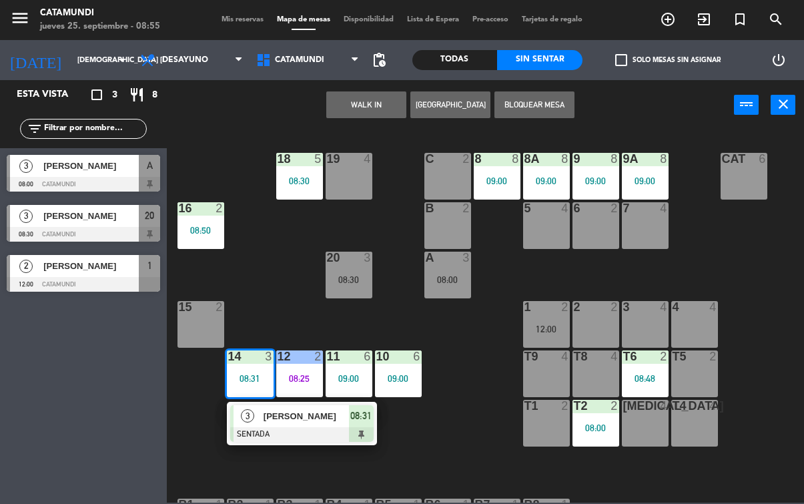
click at [365, 431] on div at bounding box center [301, 434] width 143 height 15
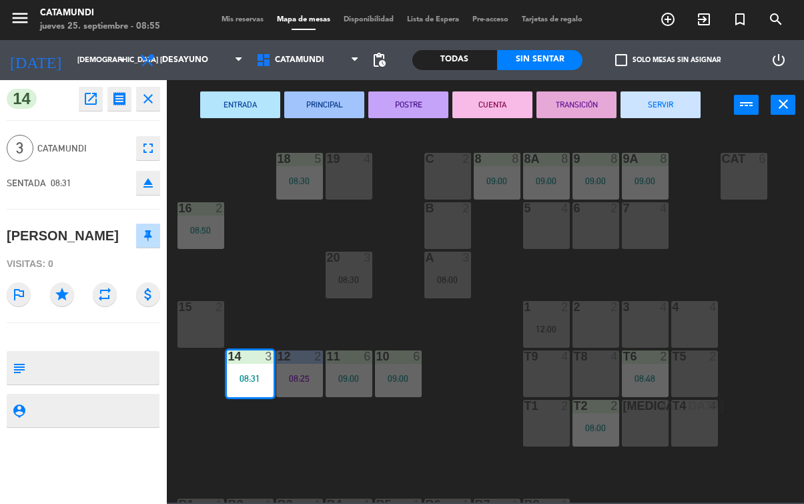
click at [644, 113] on button "SERVIR" at bounding box center [660, 104] width 80 height 27
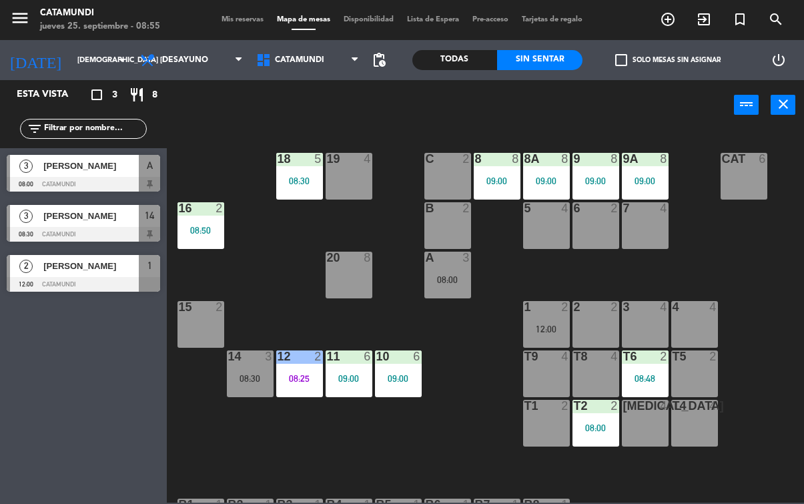
click at [245, 385] on div "14 3 08:30" at bounding box center [250, 373] width 47 height 47
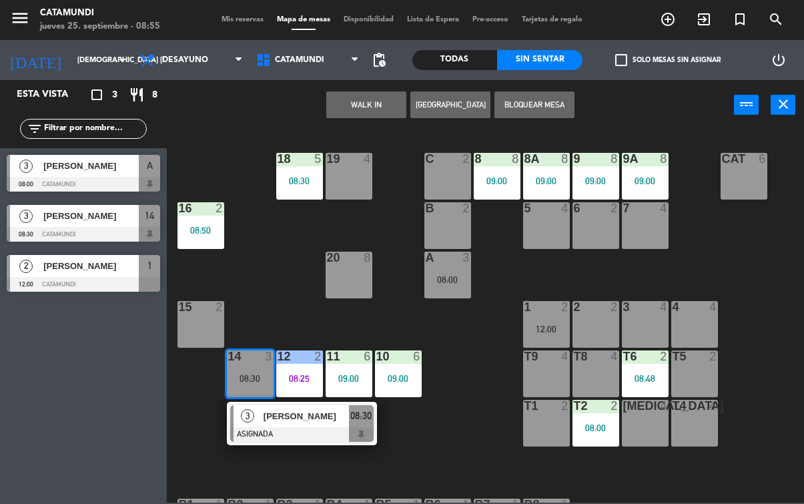
click at [365, 425] on div "08:30" at bounding box center [361, 416] width 25 height 22
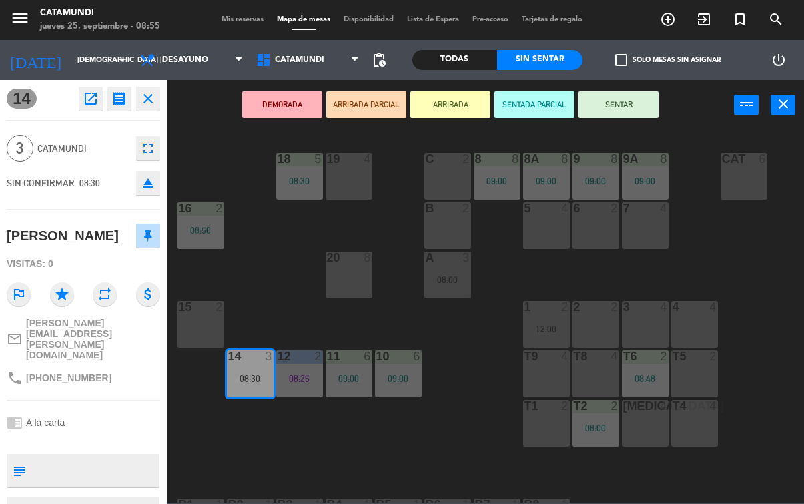
click at [625, 101] on button "SENTAR" at bounding box center [618, 104] width 80 height 27
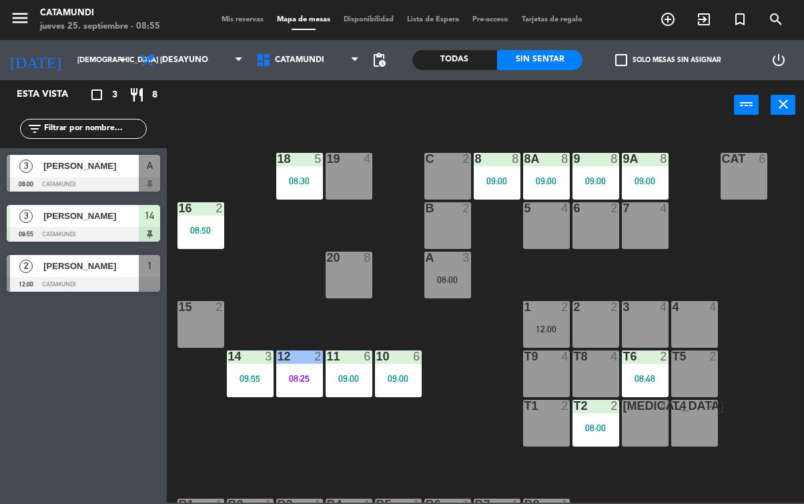
click at [248, 375] on div "09:55" at bounding box center [250, 377] width 47 height 9
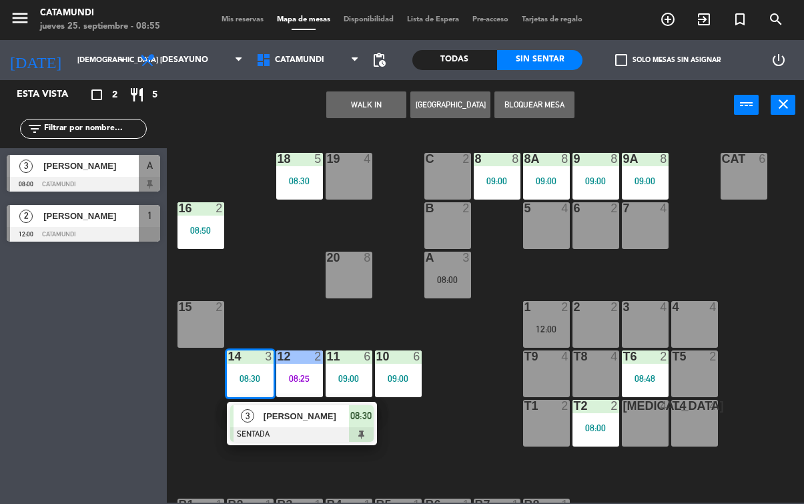
click at [370, 441] on div "3 [PERSON_NAME] SENTADA 08:30" at bounding box center [302, 422] width 150 height 43
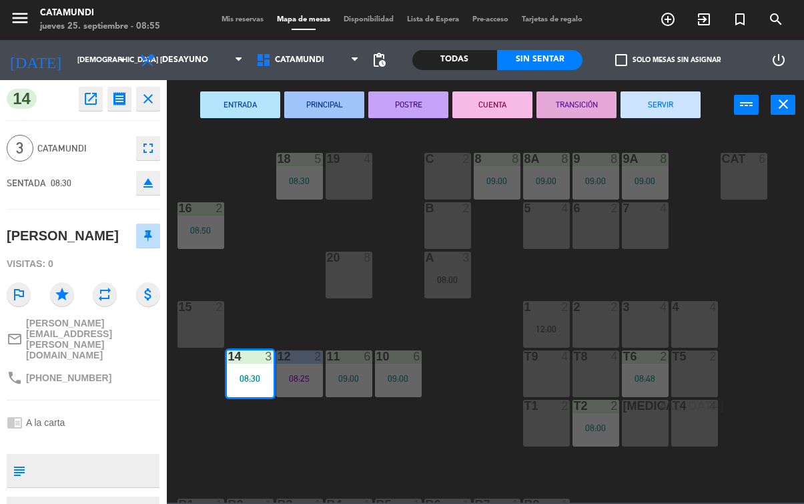
click at [236, 117] on button "ENTRADA" at bounding box center [240, 104] width 80 height 27
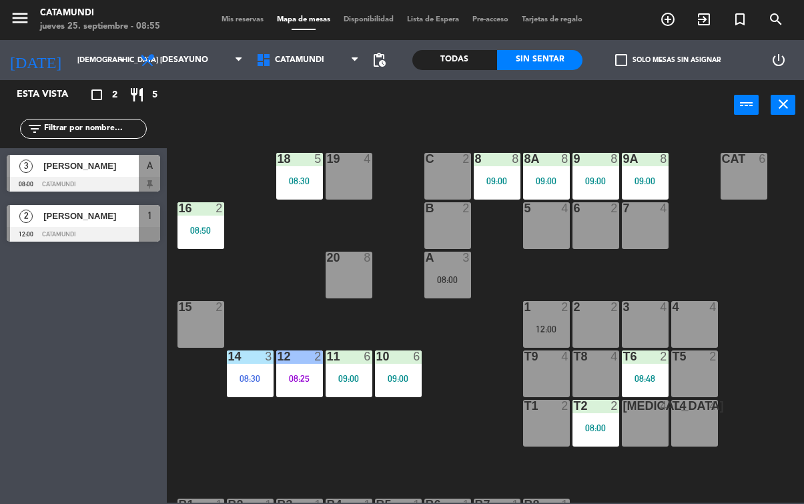
click at [419, 393] on div "10 6 09:00" at bounding box center [398, 373] width 47 height 47
click at [297, 456] on div "19 4 18 5 08:30 9 8 09:00 8 8 09:00 9A 8 09:00 8A 8 09:00 C 2 Cat 6 16 2 08:50 …" at bounding box center [489, 315] width 629 height 373
click at [664, 19] on icon "add_circle_outline" at bounding box center [668, 19] width 16 height 16
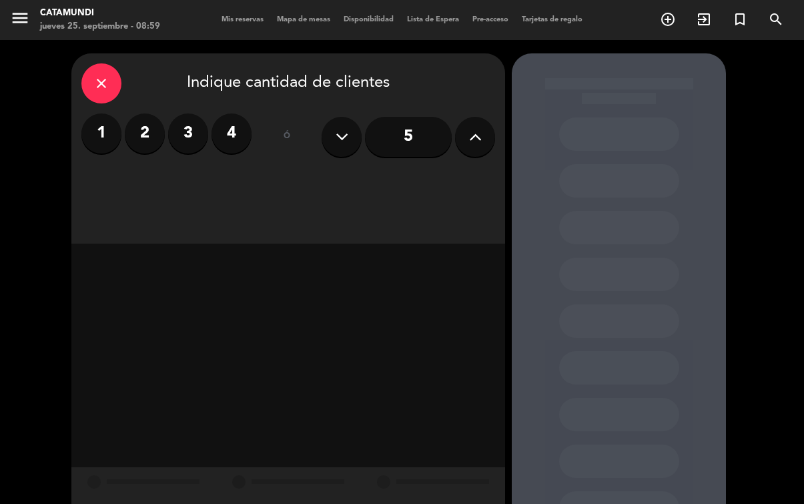
click at [133, 128] on label "2" at bounding box center [145, 133] width 40 height 40
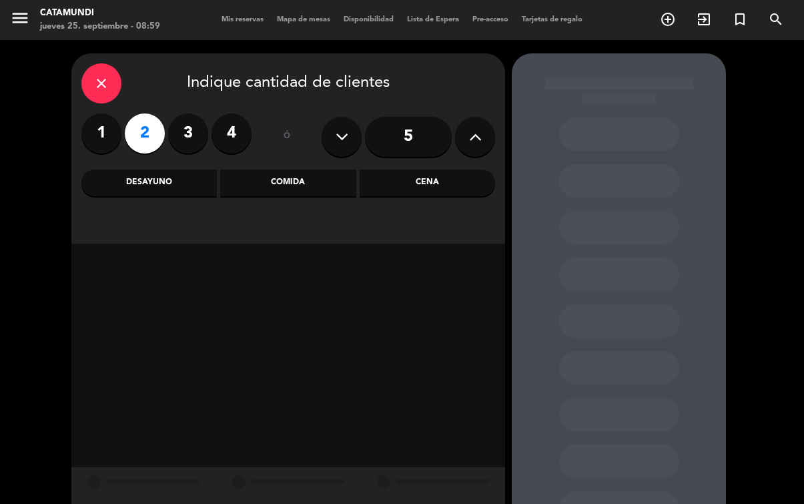
click at [118, 84] on div "close" at bounding box center [101, 83] width 40 height 40
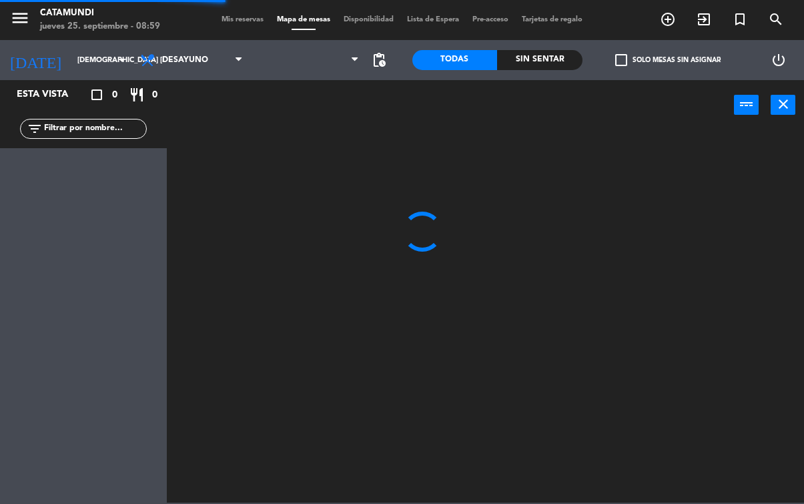
click at [55, 24] on div "jueves 25. septiembre - 08:59" at bounding box center [100, 26] width 120 height 13
click at [71, 65] on input "[DEMOGRAPHIC_DATA] [DATE]" at bounding box center [121, 60] width 100 height 22
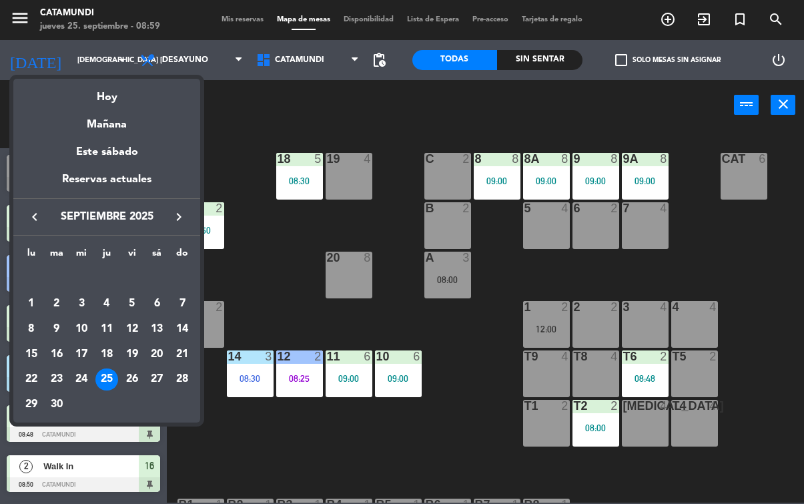
click at [177, 219] on icon "keyboard_arrow_right" at bounding box center [179, 217] width 16 height 16
click at [232, 454] on div at bounding box center [402, 252] width 804 height 504
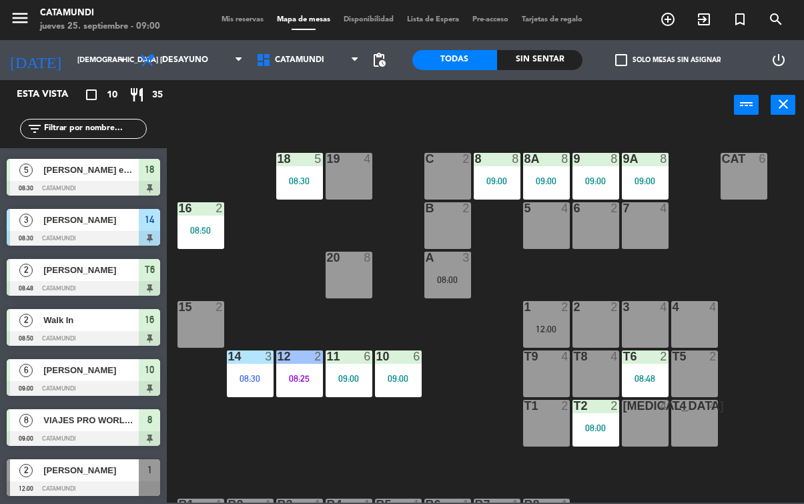
scroll to position [146, 0]
click at [399, 371] on div "10 6 09:00" at bounding box center [398, 373] width 47 height 47
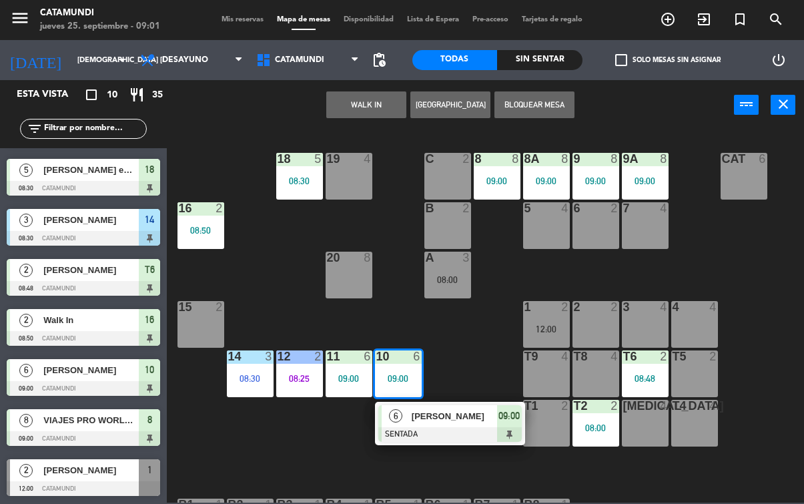
click at [671, 21] on icon "add_circle_outline" at bounding box center [668, 19] width 16 height 16
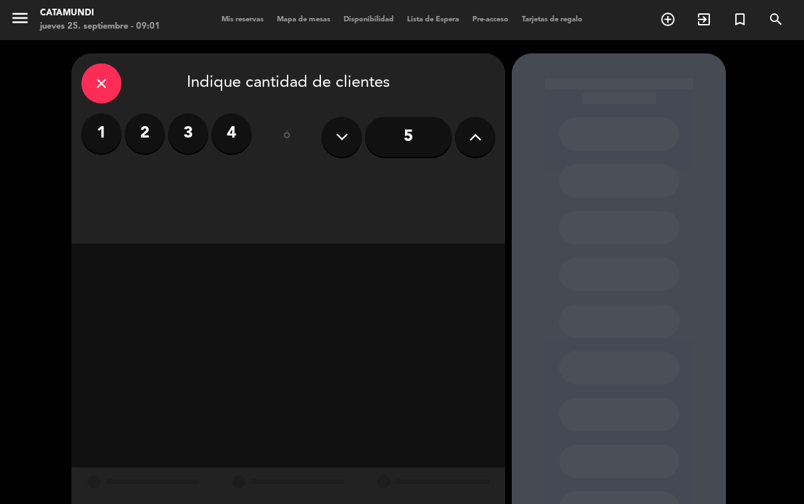
click at [146, 136] on label "2" at bounding box center [145, 133] width 40 height 40
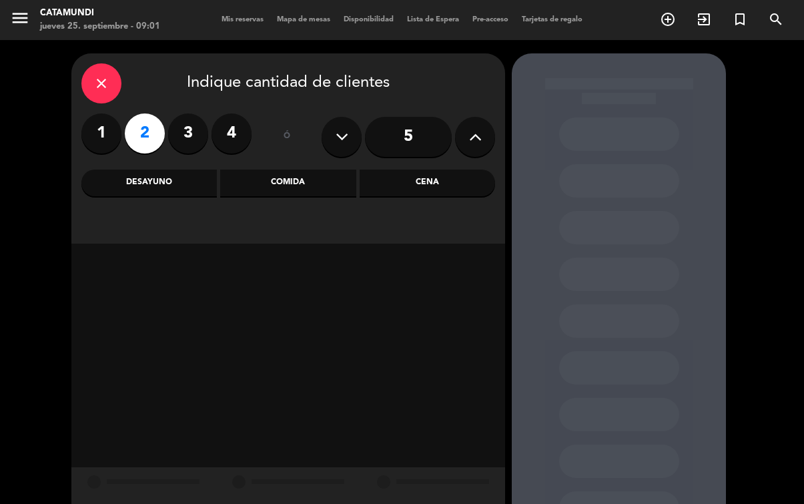
click at [150, 180] on div "Desayuno" at bounding box center [148, 182] width 135 height 27
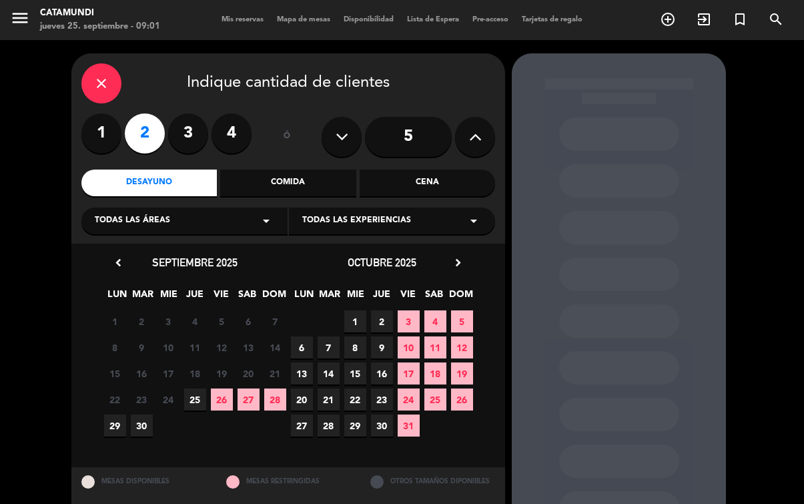
click at [299, 376] on span "13" at bounding box center [302, 373] width 22 height 22
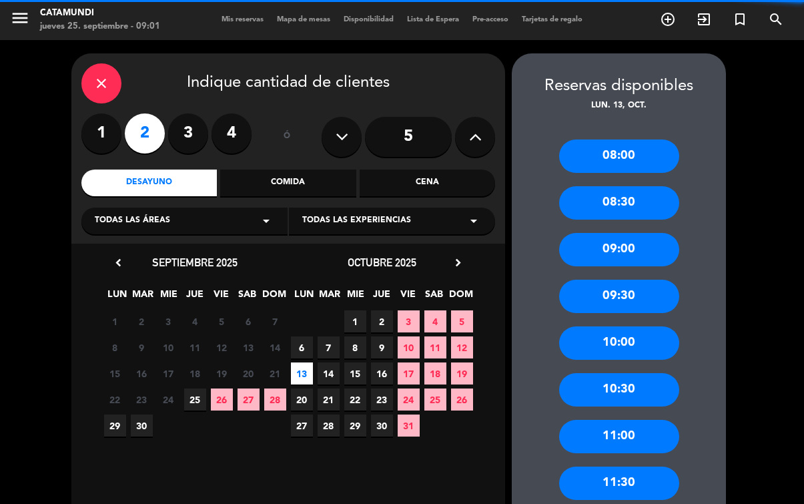
scroll to position [53, 0]
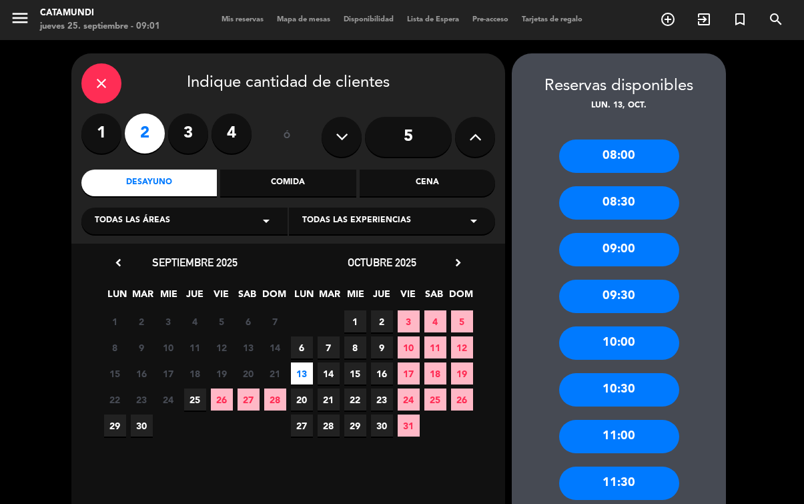
click at [621, 139] on div "08:00" at bounding box center [619, 155] width 120 height 33
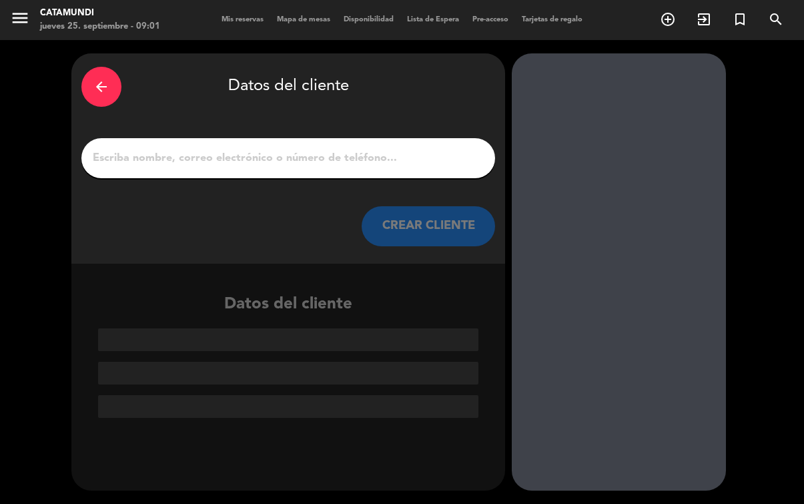
click at [345, 149] on input "1" at bounding box center [287, 158] width 393 height 19
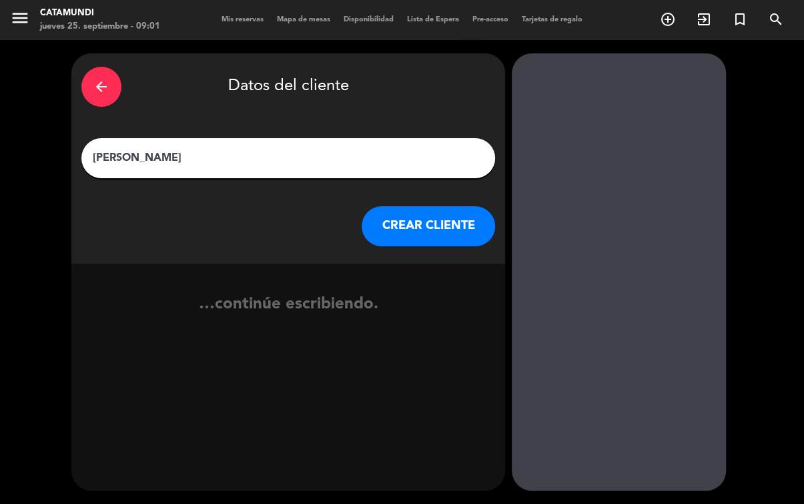
type input "[PERSON_NAME]"
click at [423, 206] on button "CREAR CLIENTE" at bounding box center [427, 226] width 133 height 40
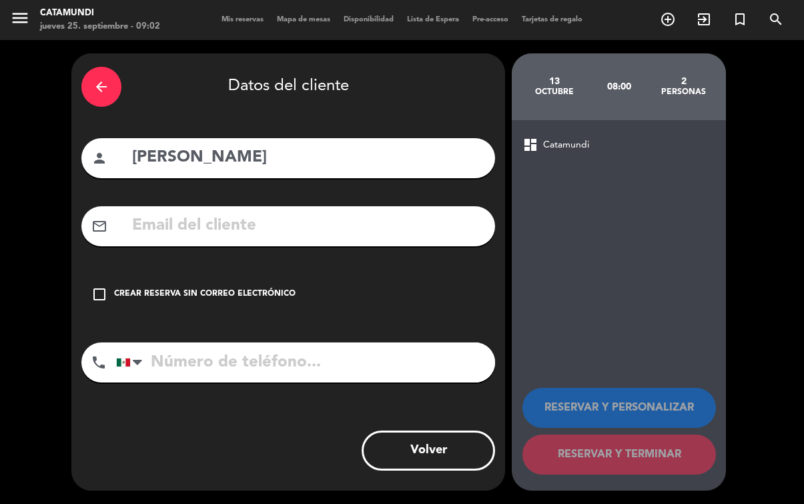
click at [100, 286] on icon "check_box_outline_blank" at bounding box center [99, 294] width 16 height 16
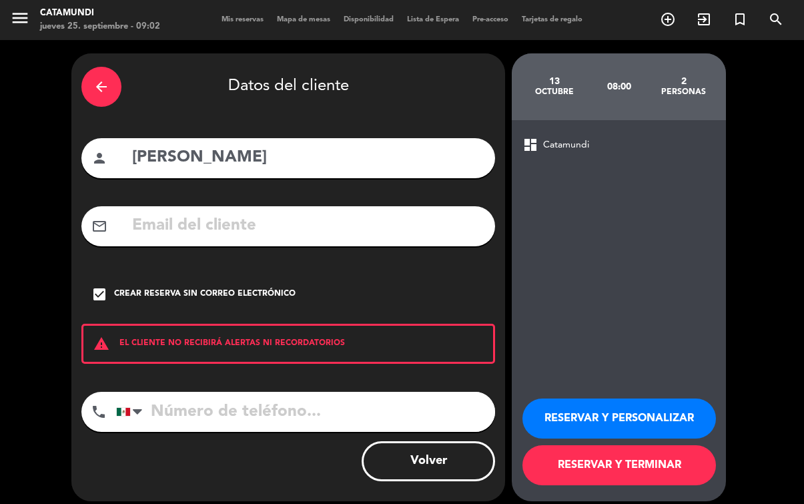
click at [317, 391] on input "tel" at bounding box center [305, 411] width 379 height 40
type input "5576576489"
click at [602, 475] on button "RESERVAR Y TERMINAR" at bounding box center [618, 465] width 193 height 40
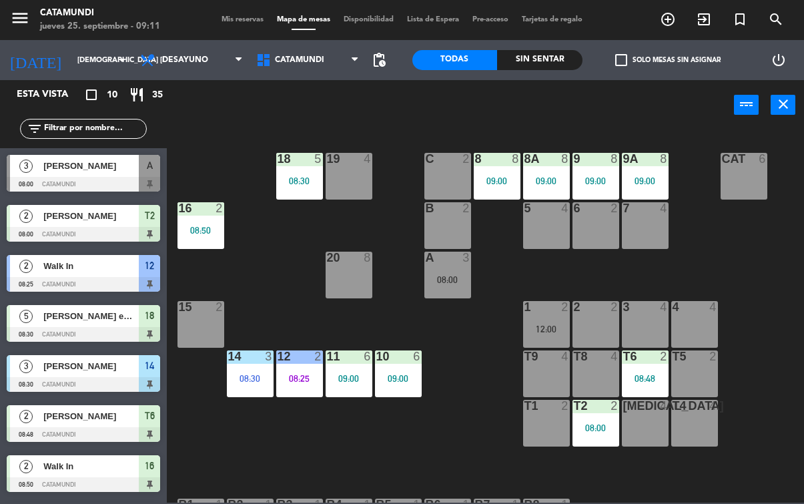
scroll to position [11, 0]
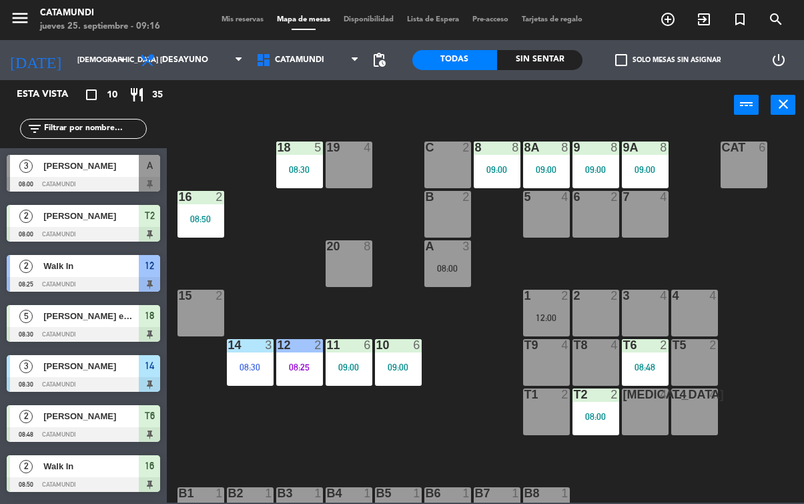
click at [289, 362] on div "08:25" at bounding box center [299, 366] width 47 height 9
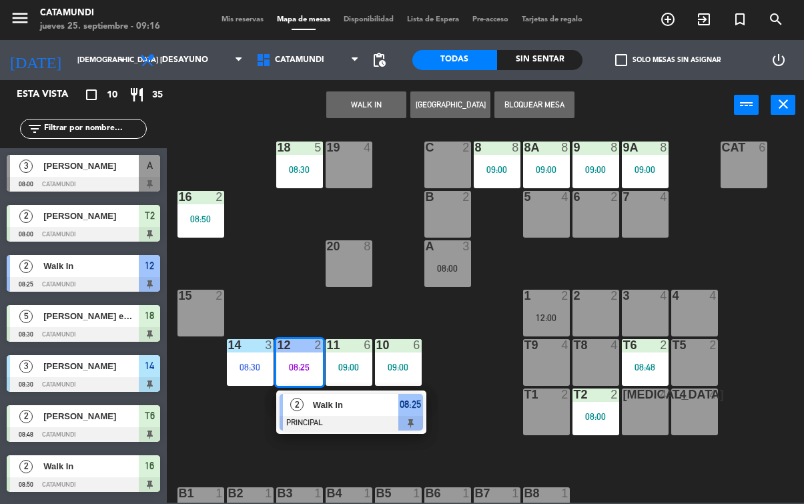
click at [423, 417] on div "2 Walk In PRINCIPAL 08:25" at bounding box center [351, 411] width 150 height 43
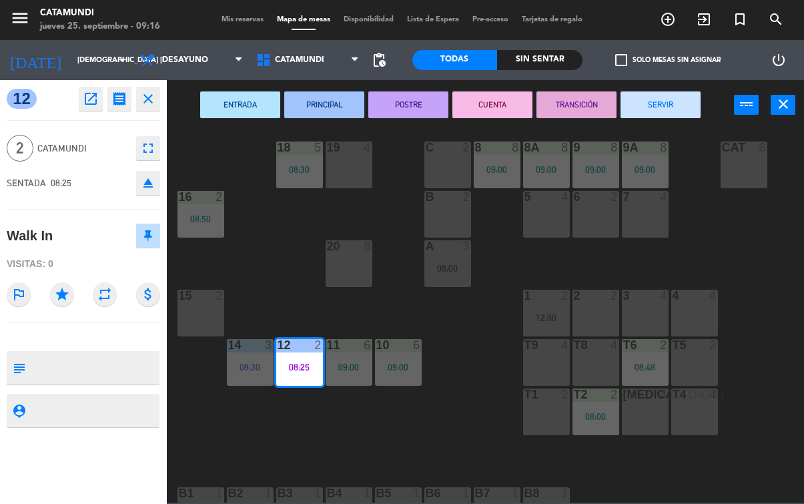
click at [666, 91] on button "SERVIR" at bounding box center [660, 104] width 80 height 27
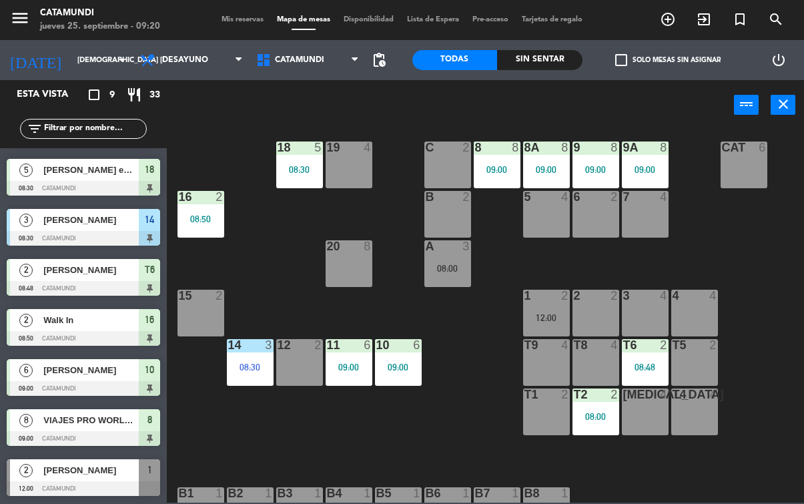
scroll to position [96, 0]
click at [648, 165] on div "09:00" at bounding box center [645, 169] width 47 height 9
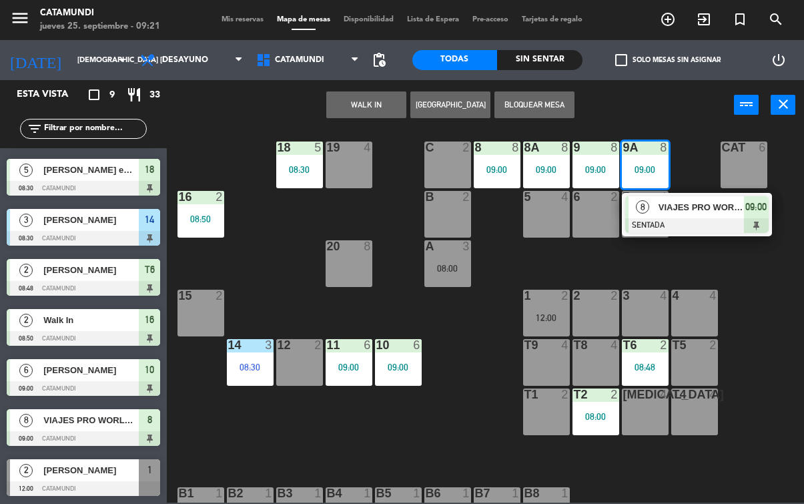
click at [566, 99] on button "Bloquear Mesa" at bounding box center [534, 104] width 80 height 27
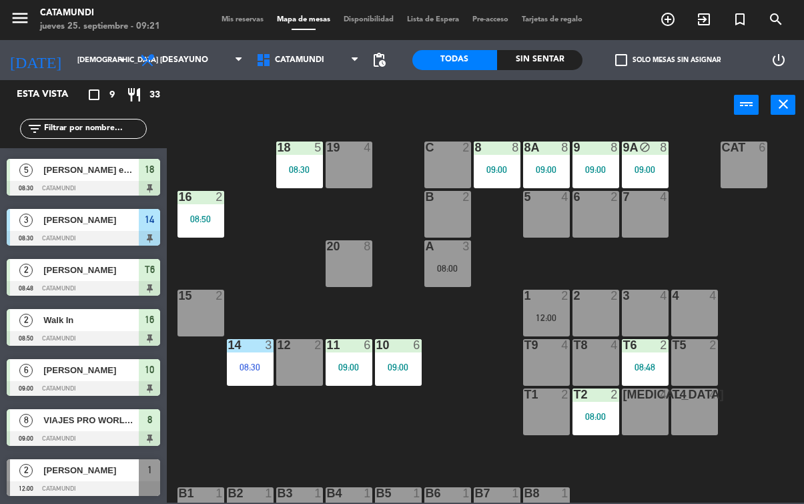
click at [456, 446] on div "19 4 18 5 08:30 9 8 09:00 8 8 09:00 9A block 8 09:00 8A 8 09:00 C 2 Cat 6 16 2 …" at bounding box center [489, 315] width 629 height 373
click at [546, 64] on div "Sin sentar" at bounding box center [539, 60] width 85 height 20
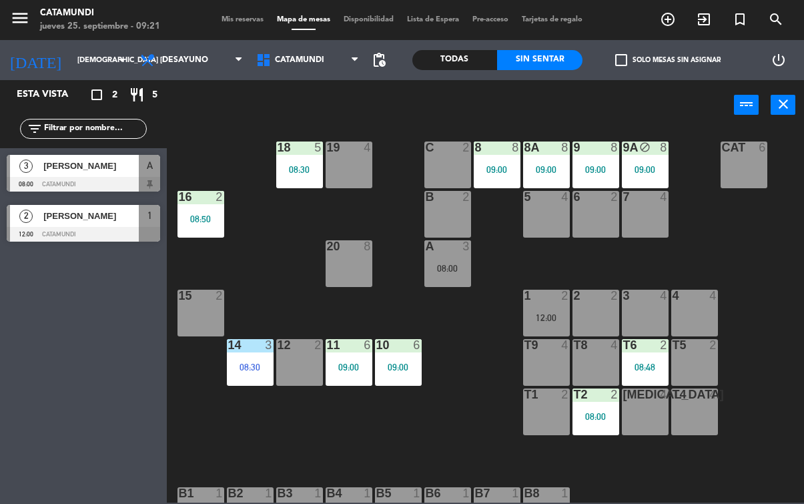
scroll to position [0, 0]
click at [69, 227] on div at bounding box center [83, 234] width 153 height 15
click at [57, 176] on div "[PERSON_NAME]" at bounding box center [90, 166] width 97 height 22
click at [87, 229] on div at bounding box center [83, 234] width 153 height 15
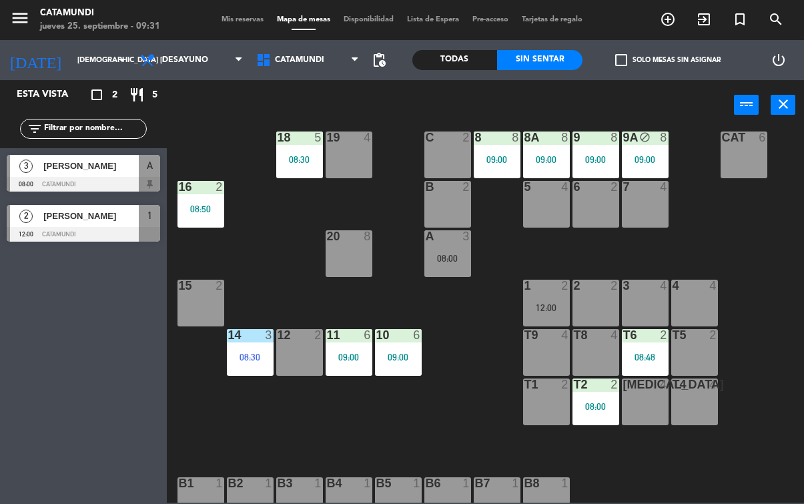
scroll to position [21, 0]
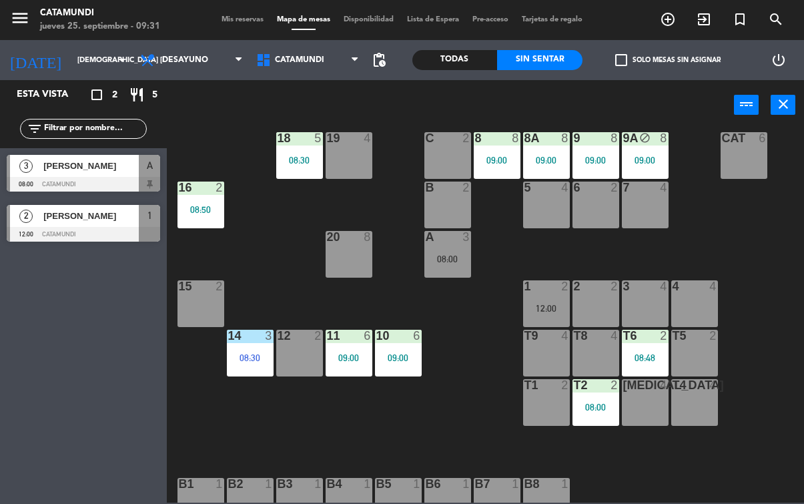
click at [635, 301] on div "3 4" at bounding box center [645, 303] width 47 height 47
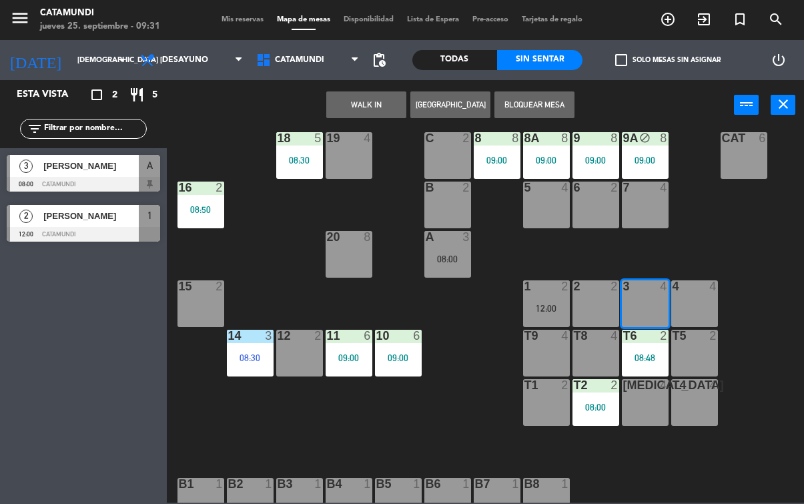
click at [586, 292] on div "2 2" at bounding box center [595, 286] width 47 height 13
click at [360, 107] on button "WALK IN" at bounding box center [366, 104] width 80 height 27
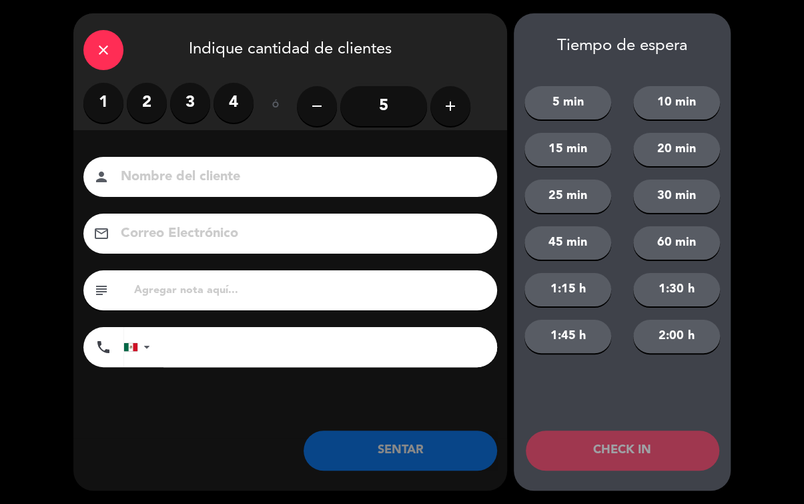
click at [465, 105] on button "add" at bounding box center [450, 106] width 40 height 40
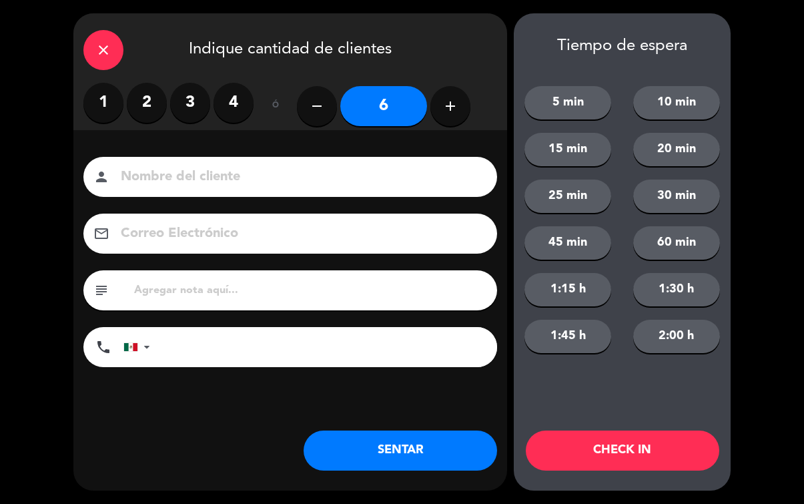
click at [450, 104] on icon "add" at bounding box center [450, 106] width 16 height 16
type input "7"
click at [379, 178] on input at bounding box center [299, 176] width 360 height 23
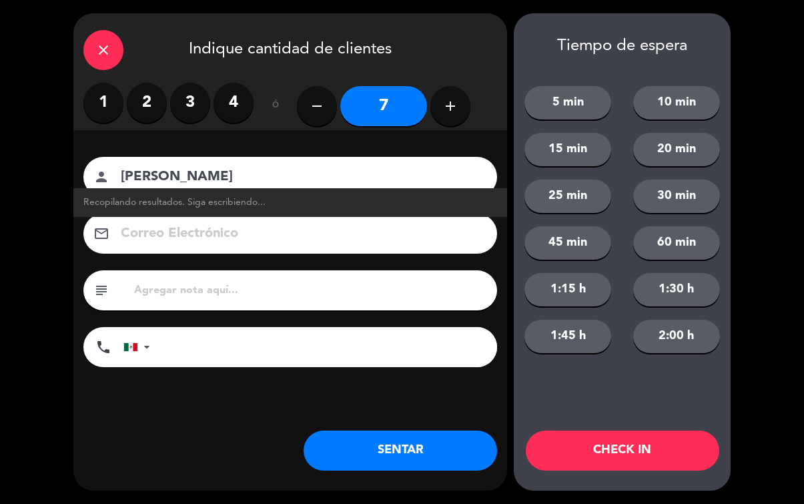
type input "[PERSON_NAME]"
click at [367, 455] on button "SENTAR" at bounding box center [399, 450] width 193 height 40
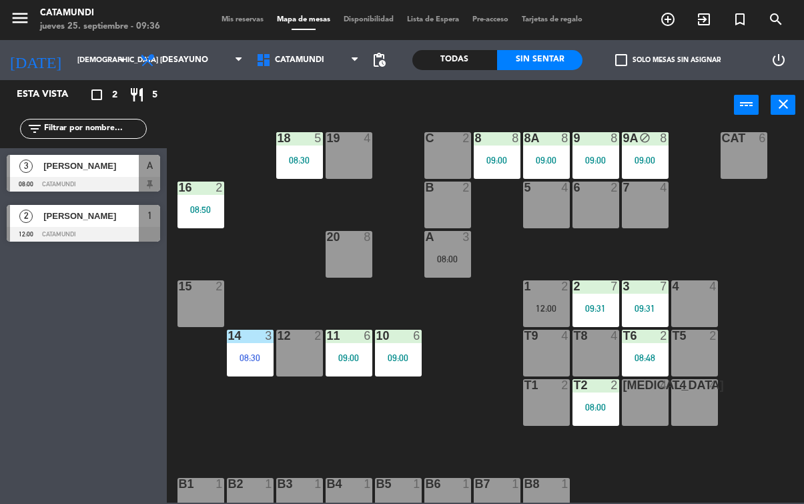
click at [194, 309] on div "15 2" at bounding box center [200, 303] width 47 height 47
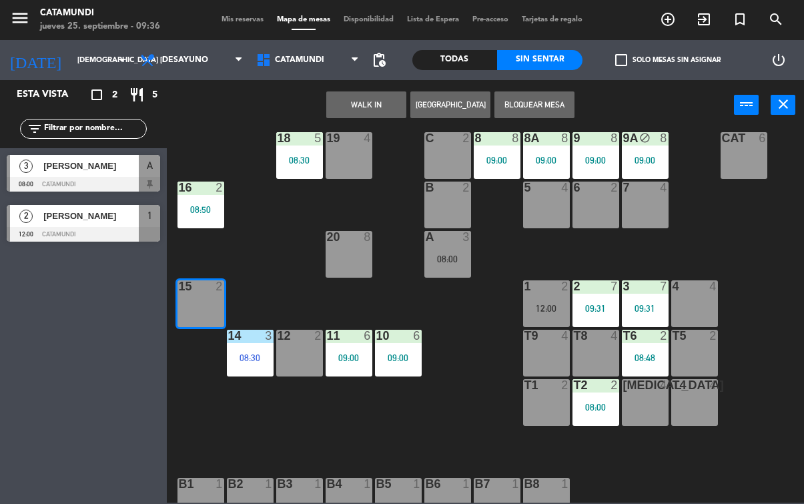
click at [350, 112] on button "WALK IN" at bounding box center [366, 104] width 80 height 27
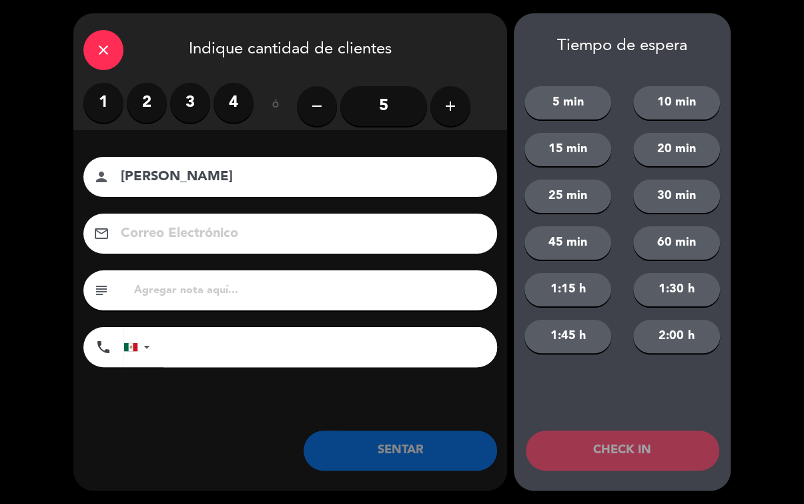
type input "[PERSON_NAME]"
click at [146, 97] on label "2" at bounding box center [147, 103] width 40 height 40
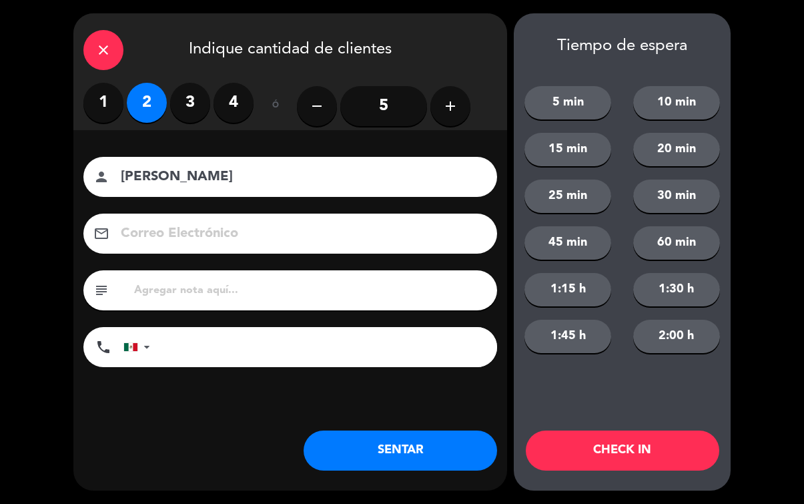
click at [386, 446] on button "SENTAR" at bounding box center [399, 450] width 193 height 40
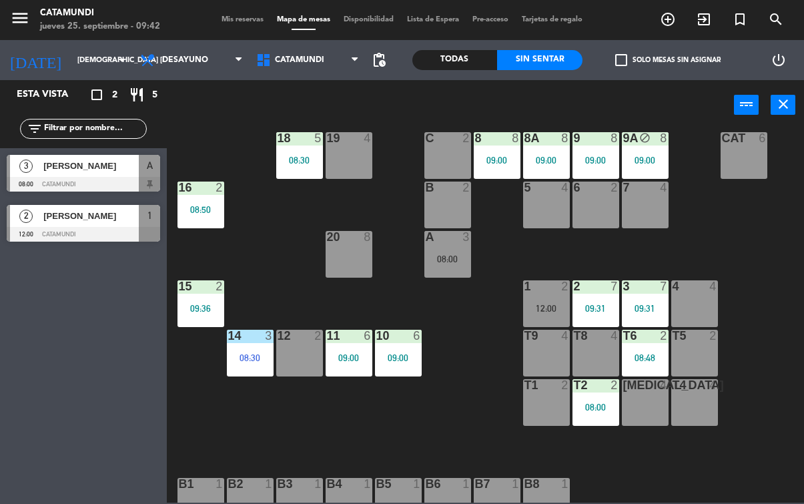
click at [314, 356] on div "12 2" at bounding box center [299, 352] width 47 height 47
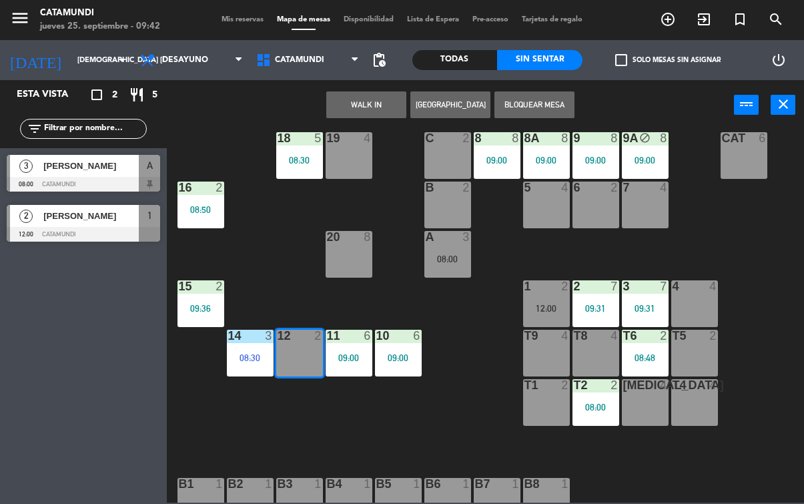
click at [354, 114] on button "WALK IN" at bounding box center [366, 104] width 80 height 27
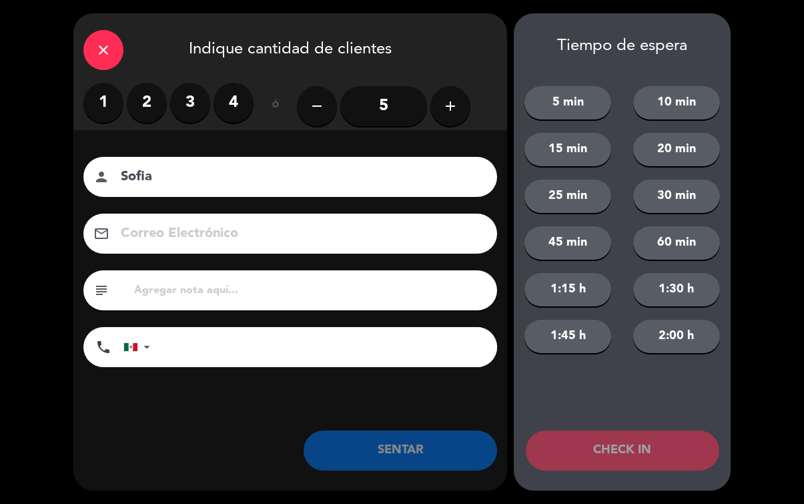
type input "Sofia"
click at [150, 99] on label "2" at bounding box center [147, 103] width 40 height 40
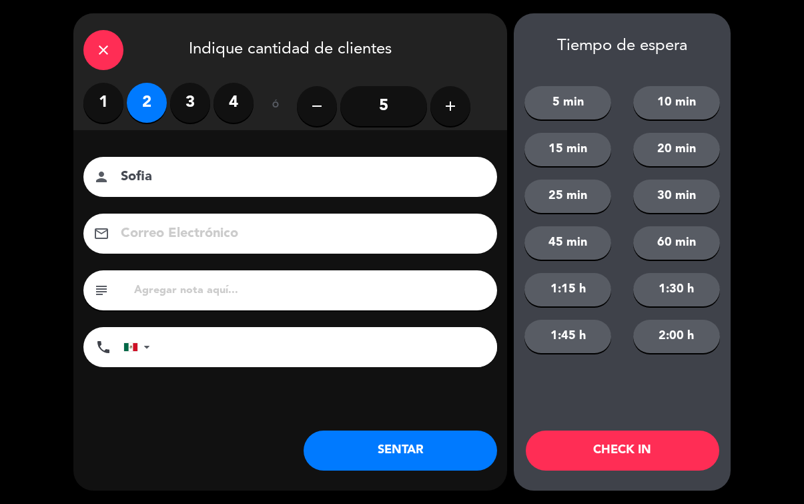
click at [379, 470] on button "SENTAR" at bounding box center [399, 450] width 193 height 40
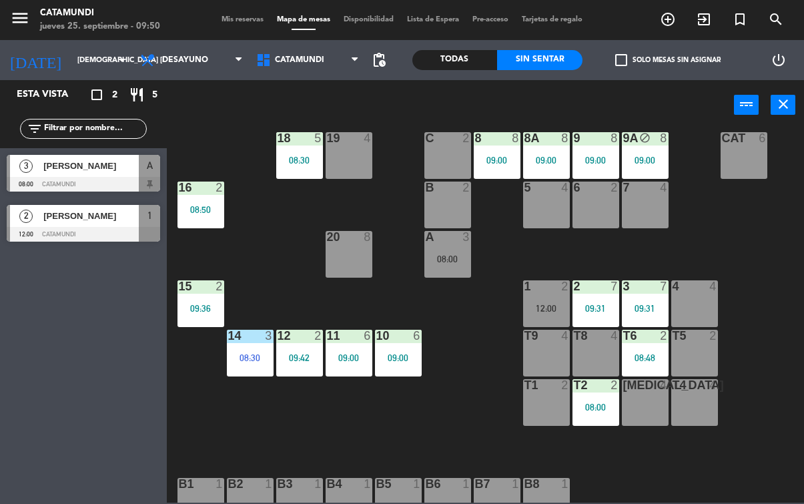
click at [450, 68] on div "Todas" at bounding box center [454, 60] width 85 height 20
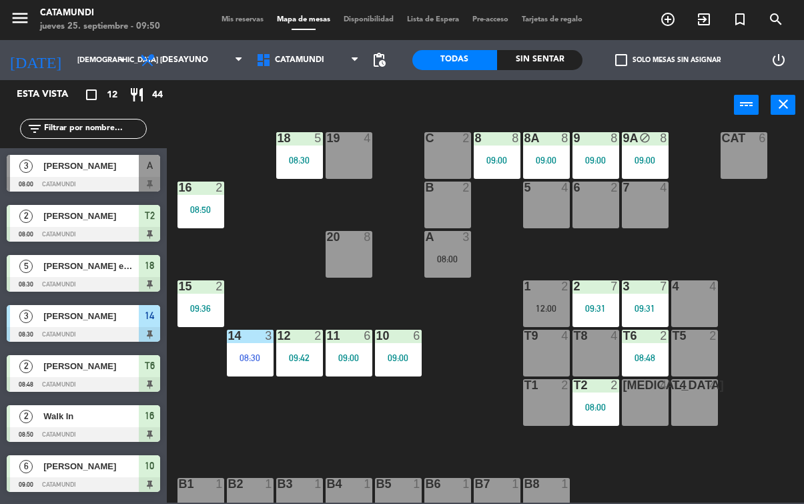
click at [642, 364] on div "T6 2 08:48" at bounding box center [645, 352] width 47 height 47
click at [664, 472] on div "19 4 18 5 08:30 9 8 09:00 8 8 09:00 9A block 8 09:00 8A 8 09:00 C 2 Cat 6 16 2 …" at bounding box center [489, 315] width 629 height 373
click at [591, 354] on div "T8 4" at bounding box center [595, 352] width 47 height 47
click at [492, 343] on div "19 4 18 5 08:30 9 8 09:00 8 8 09:00 9A block 8 09:00 8A 8 09:00 C 2 Cat 6 16 2 …" at bounding box center [489, 315] width 629 height 373
click at [603, 361] on div "T8 4" at bounding box center [595, 352] width 47 height 47
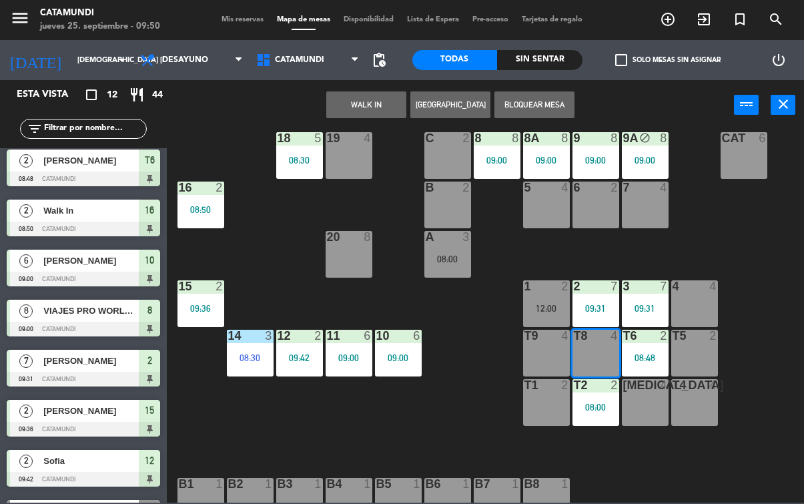
scroll to position [206, 0]
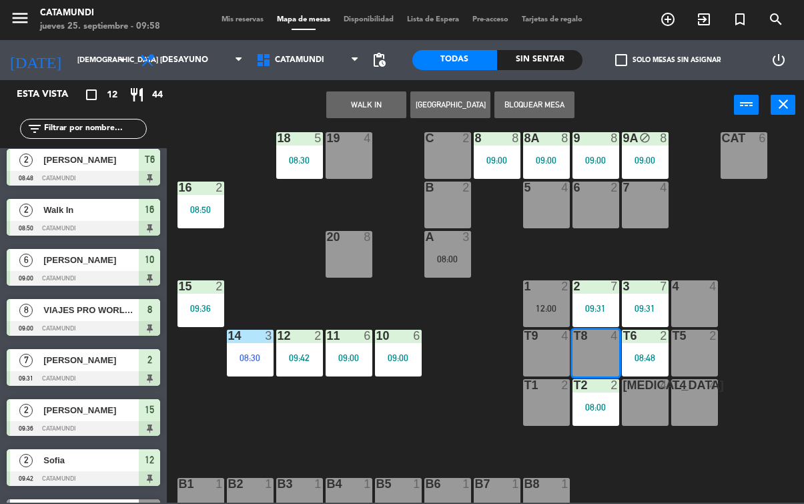
click at [289, 137] on div at bounding box center [299, 138] width 22 height 12
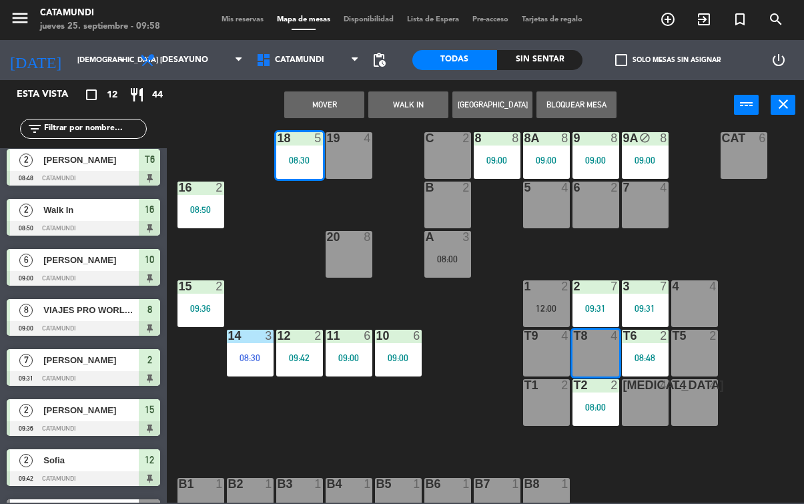
click at [476, 448] on div "19 4 18 5 08:30 9 8 09:00 8 8 09:00 9A block 8 09:00 8A 8 09:00 C 2 Cat 6 16 2 …" at bounding box center [489, 315] width 629 height 373
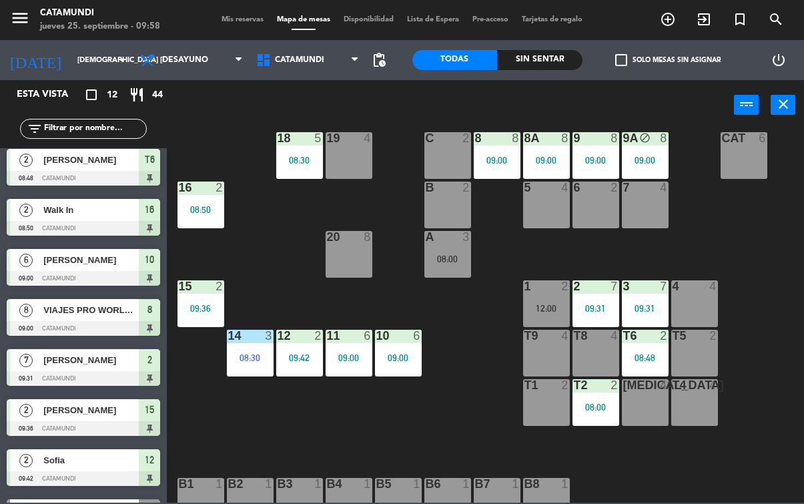
click at [286, 146] on div "18 5 08:30" at bounding box center [299, 155] width 47 height 47
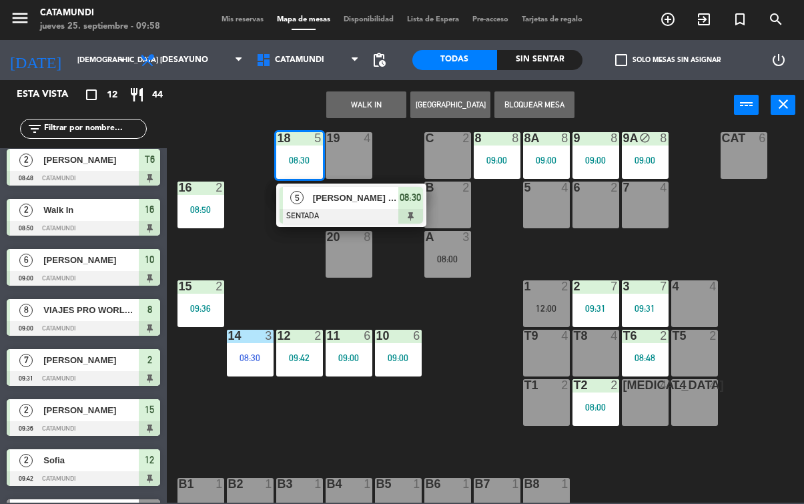
click at [423, 193] on div "5 [PERSON_NAME] embajada de españa SENTADA 08:30" at bounding box center [351, 204] width 150 height 43
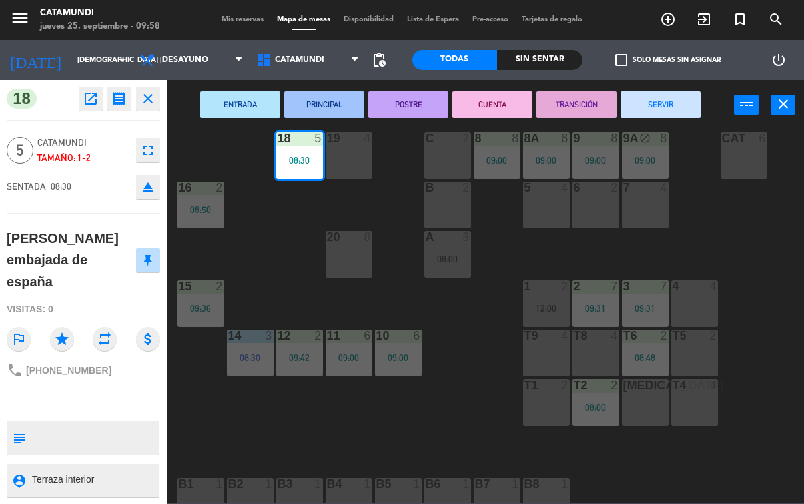
click at [407, 105] on button "POSTRE" at bounding box center [408, 104] width 80 height 27
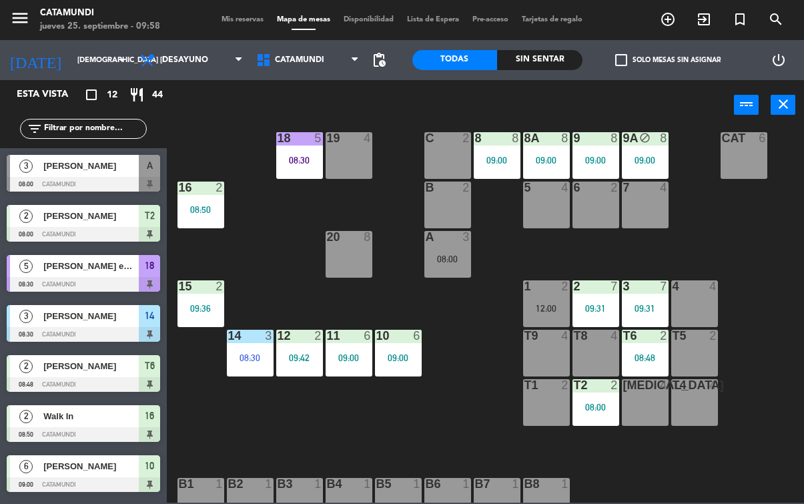
click at [548, 349] on div "T9 4" at bounding box center [546, 352] width 47 height 47
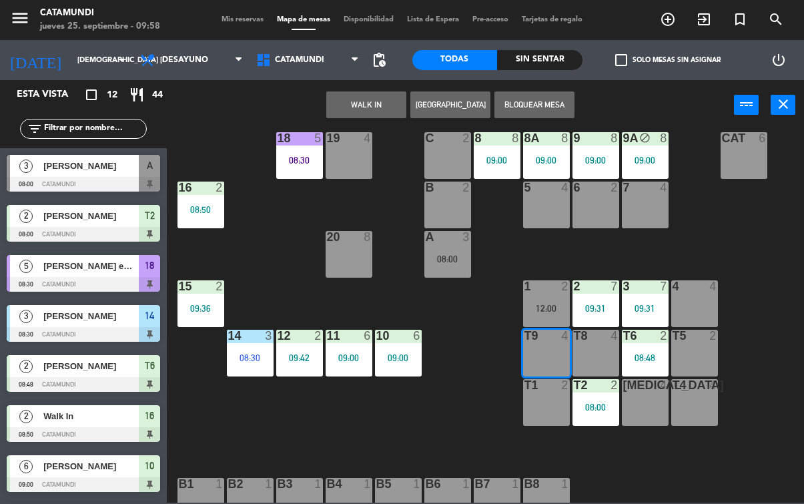
click at [356, 97] on button "WALK IN" at bounding box center [366, 104] width 80 height 27
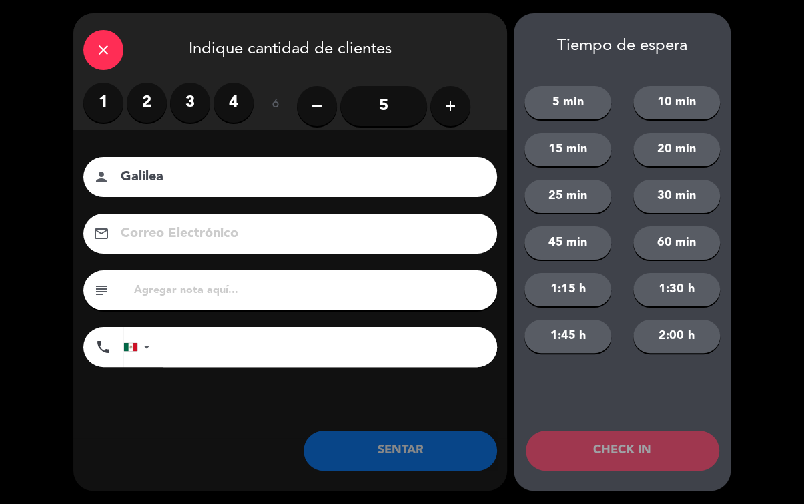
type input "Galilea"
click at [140, 99] on label "2" at bounding box center [147, 103] width 40 height 40
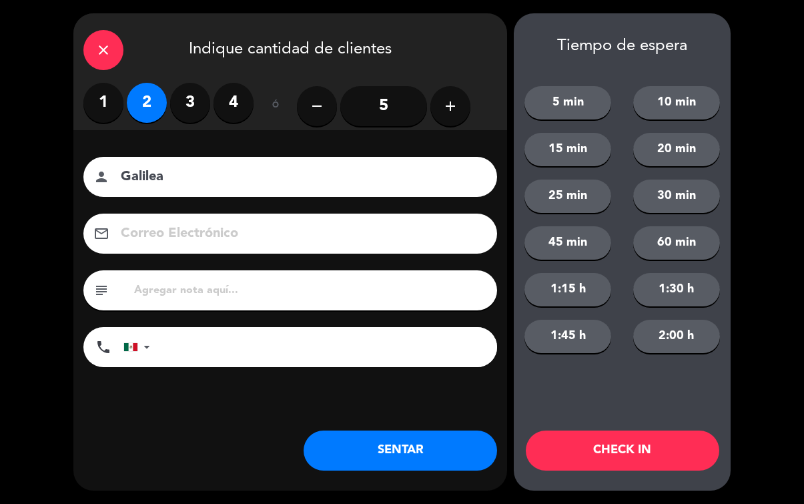
click at [419, 441] on button "SENTAR" at bounding box center [399, 450] width 193 height 40
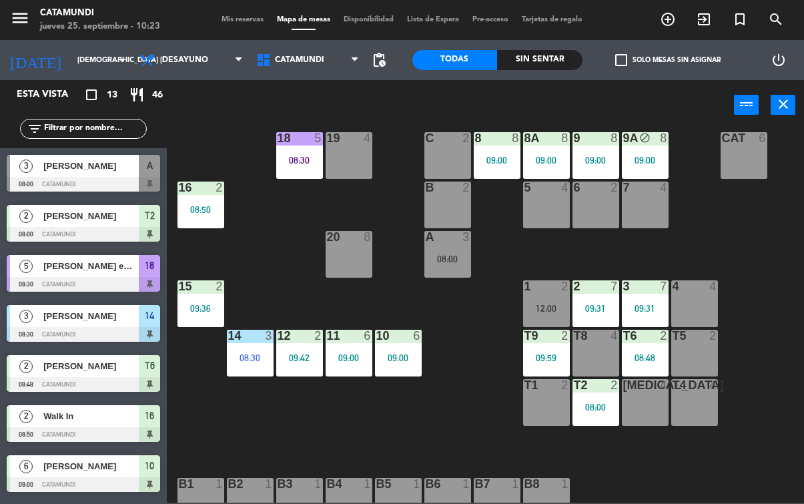
click at [700, 285] on div at bounding box center [694, 286] width 22 height 12
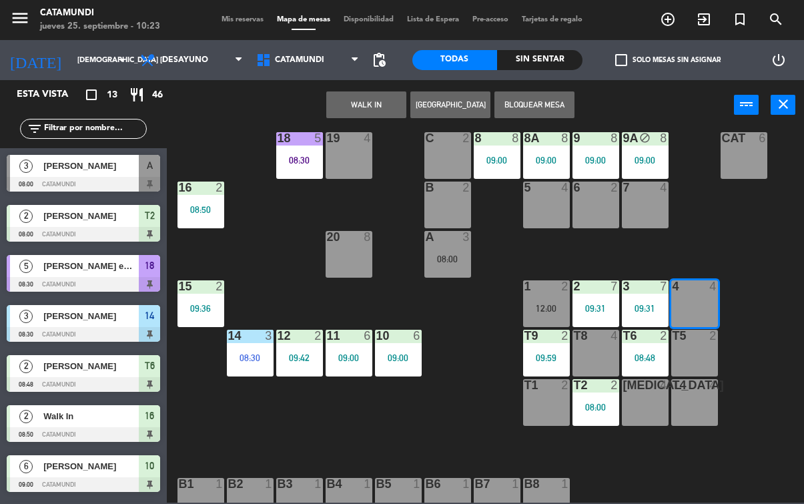
click at [347, 105] on button "WALK IN" at bounding box center [366, 104] width 80 height 27
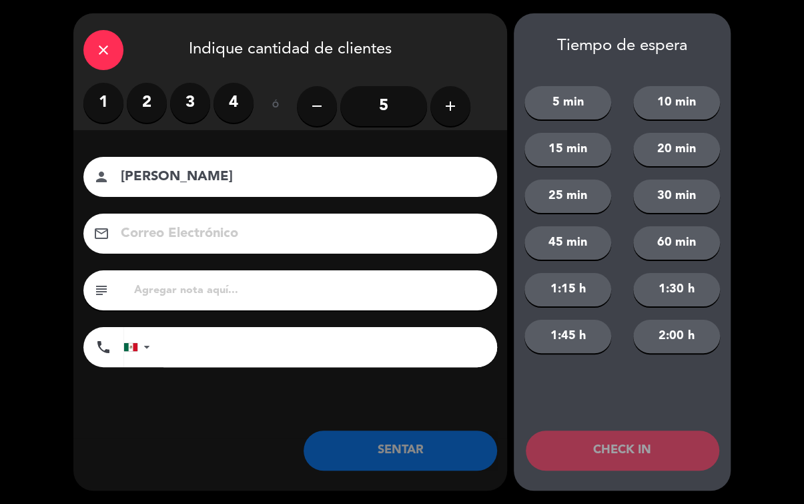
type input "[PERSON_NAME]"
click at [155, 112] on label "2" at bounding box center [147, 103] width 40 height 40
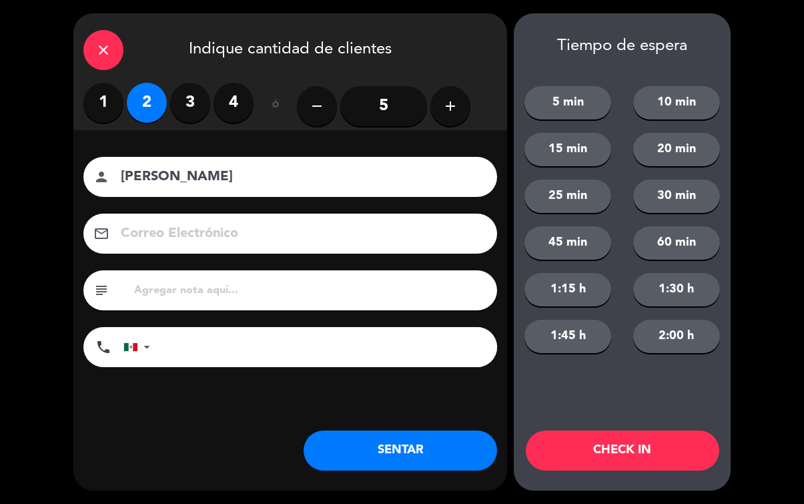
click at [405, 448] on button "SENTAR" at bounding box center [399, 450] width 193 height 40
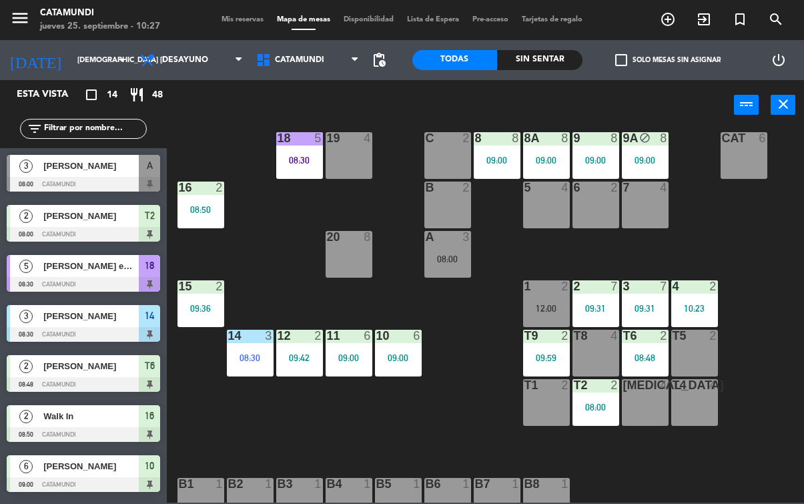
scroll to position [27, 0]
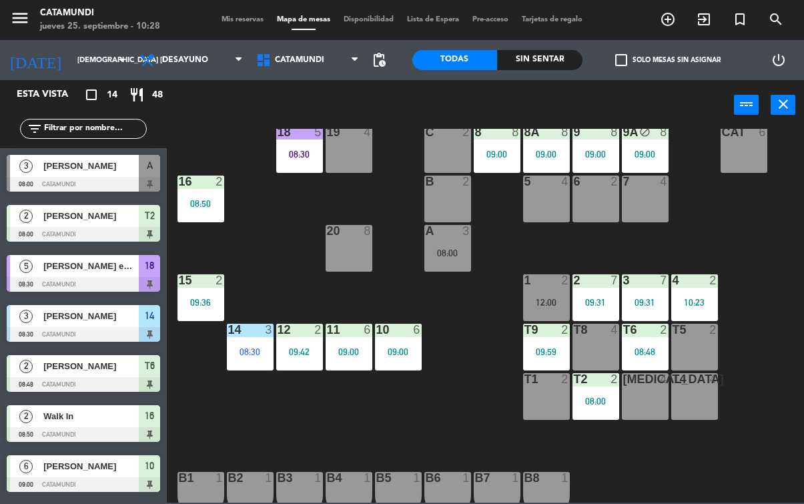
click at [599, 393] on div "T2 2 08:00" at bounding box center [595, 396] width 47 height 47
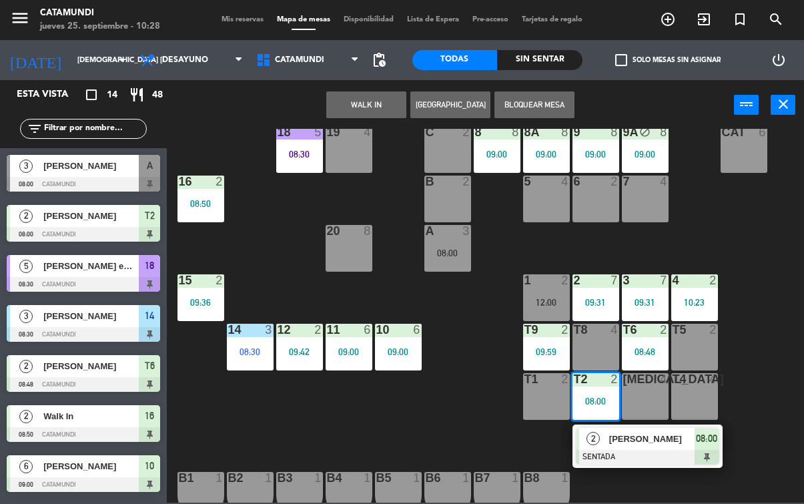
click at [680, 432] on span "[PERSON_NAME]" at bounding box center [651, 438] width 85 height 14
